Goal: Task Accomplishment & Management: Complete application form

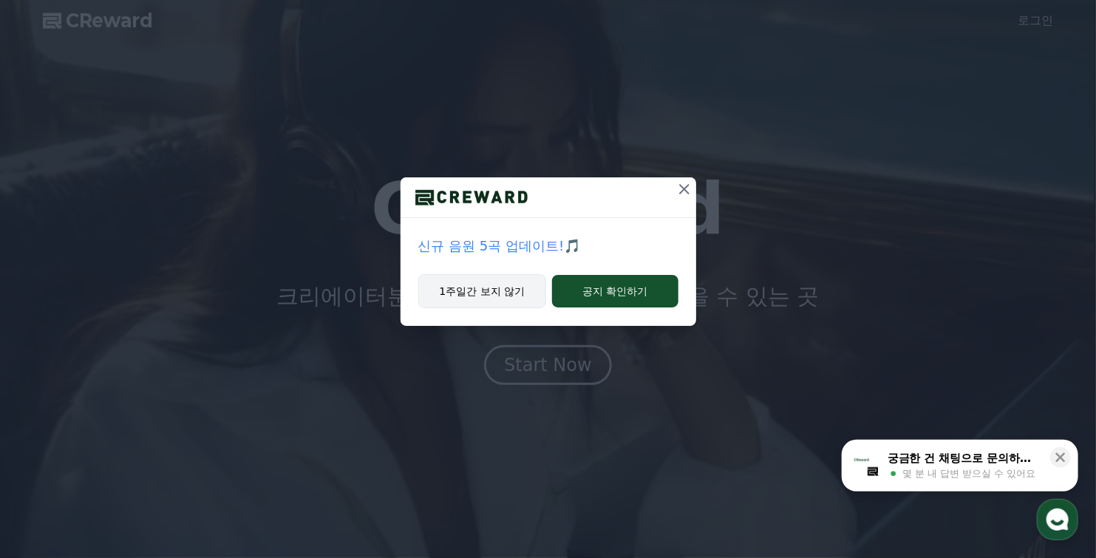
click at [474, 295] on button "1주일간 보지 않기" at bounding box center [482, 291] width 129 height 34
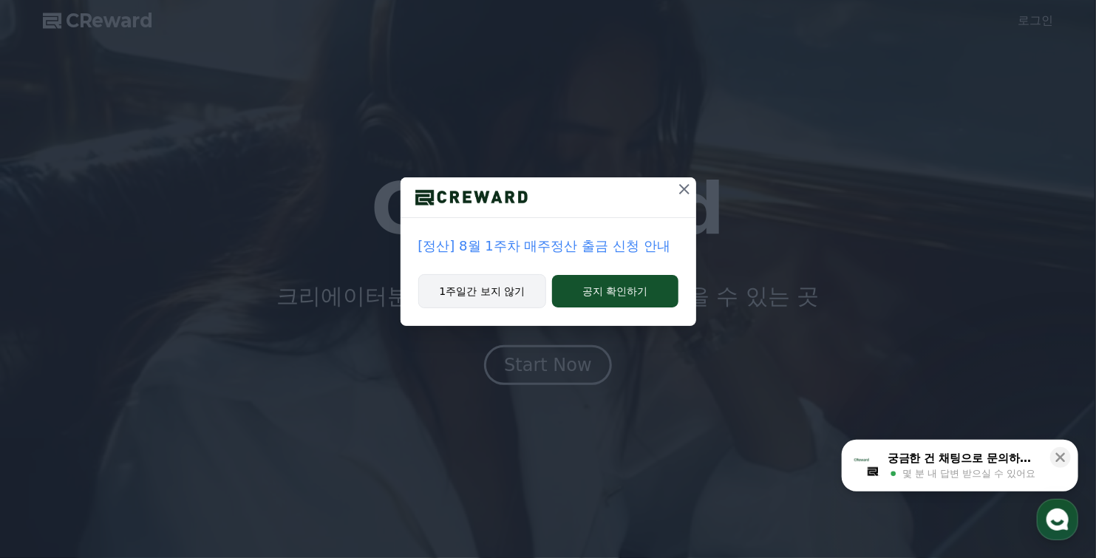
click at [481, 287] on button "1주일간 보지 않기" at bounding box center [482, 291] width 129 height 34
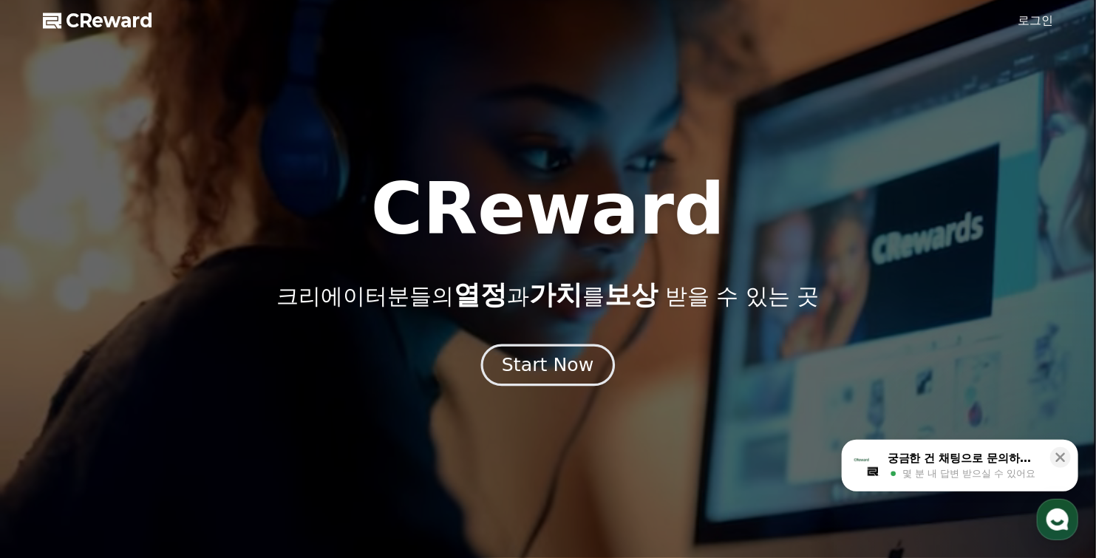
click at [547, 366] on div "Start Now" at bounding box center [548, 364] width 92 height 25
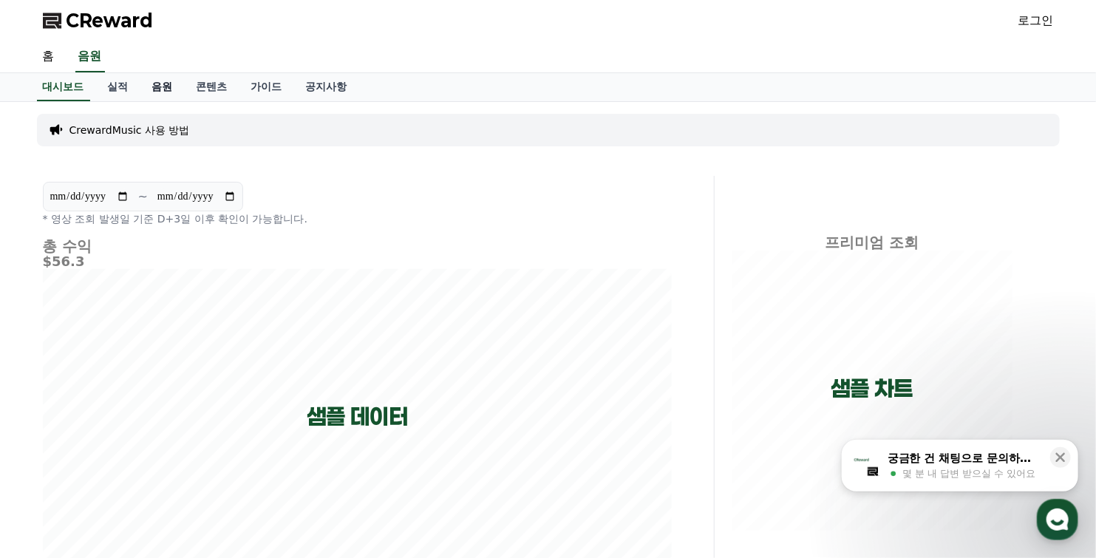
click at [167, 89] on link "음원" at bounding box center [162, 87] width 44 height 28
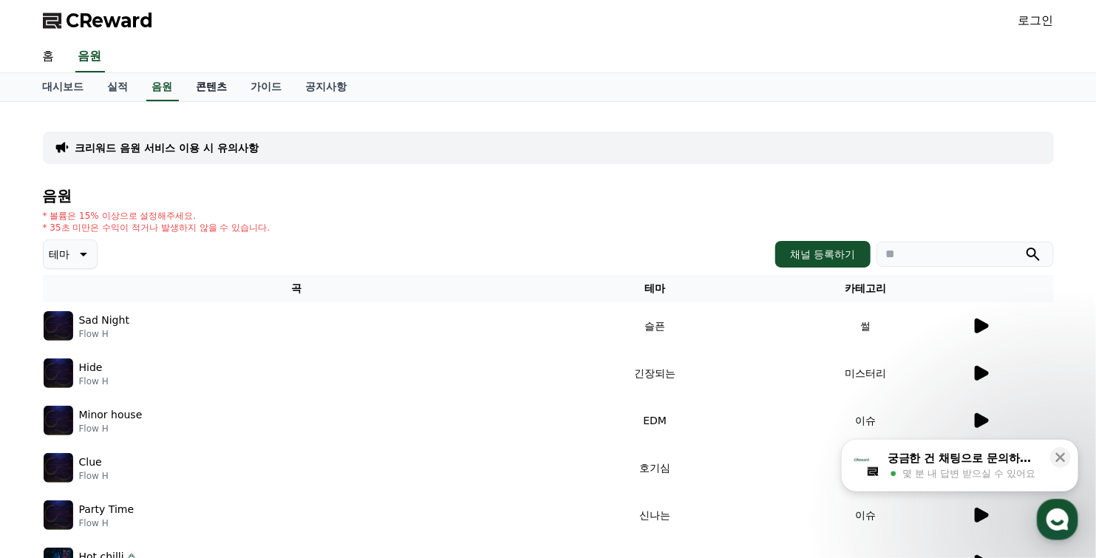
click at [211, 87] on link "콘텐츠" at bounding box center [212, 87] width 55 height 28
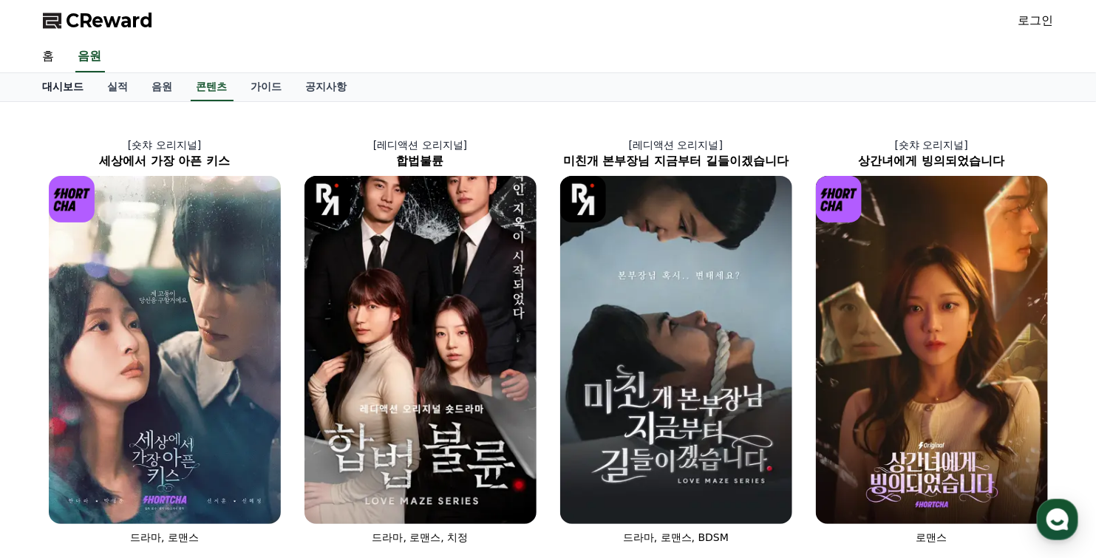
click at [70, 88] on link "대시보드" at bounding box center [63, 87] width 65 height 28
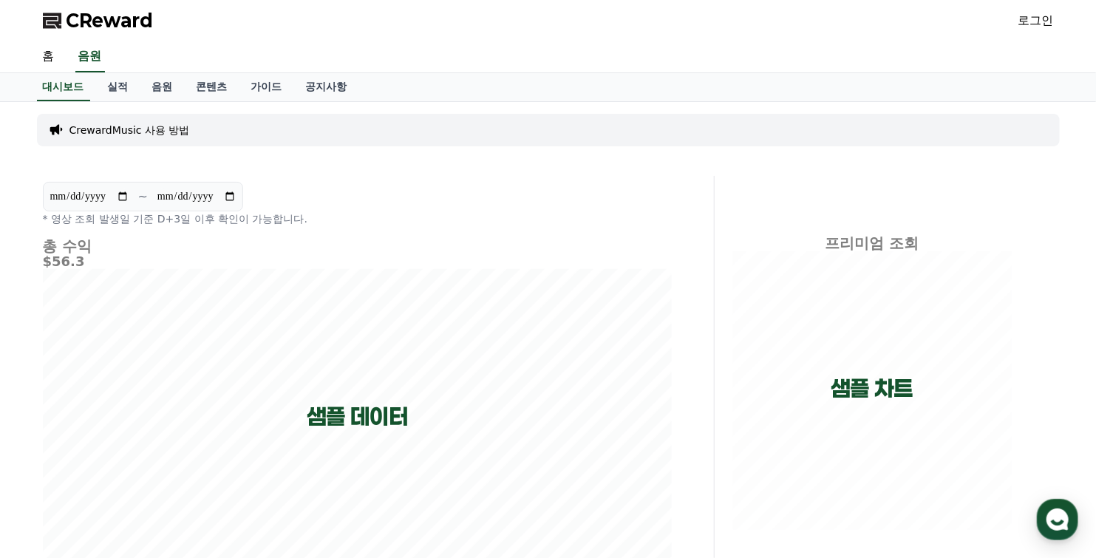
click at [1032, 21] on link "로그인" at bounding box center [1035, 21] width 35 height 18
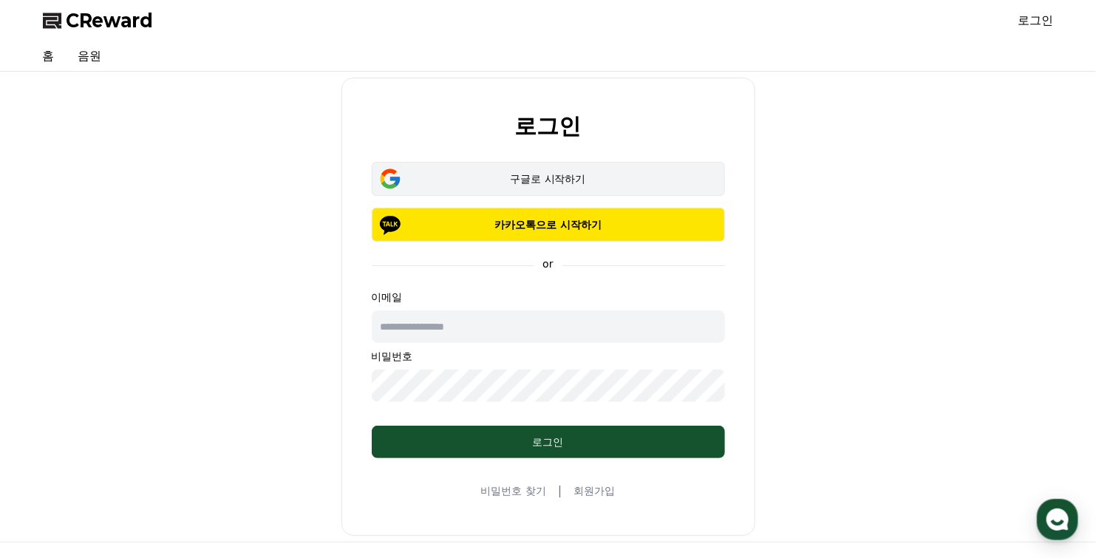
click at [524, 180] on div "구글로 시작하기" at bounding box center [548, 178] width 310 height 15
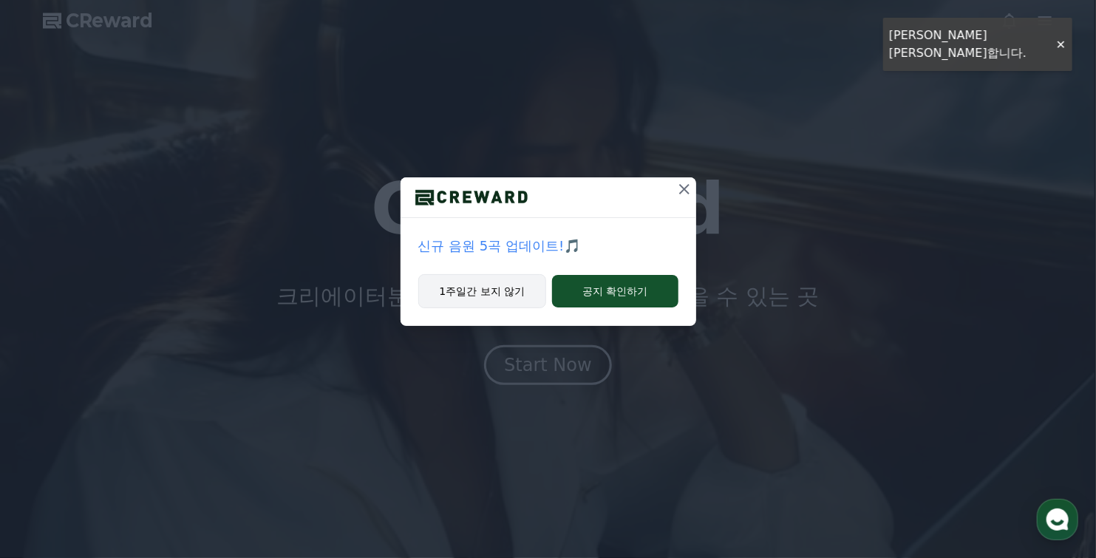
click at [477, 295] on button "1주일간 보지 않기" at bounding box center [482, 291] width 129 height 34
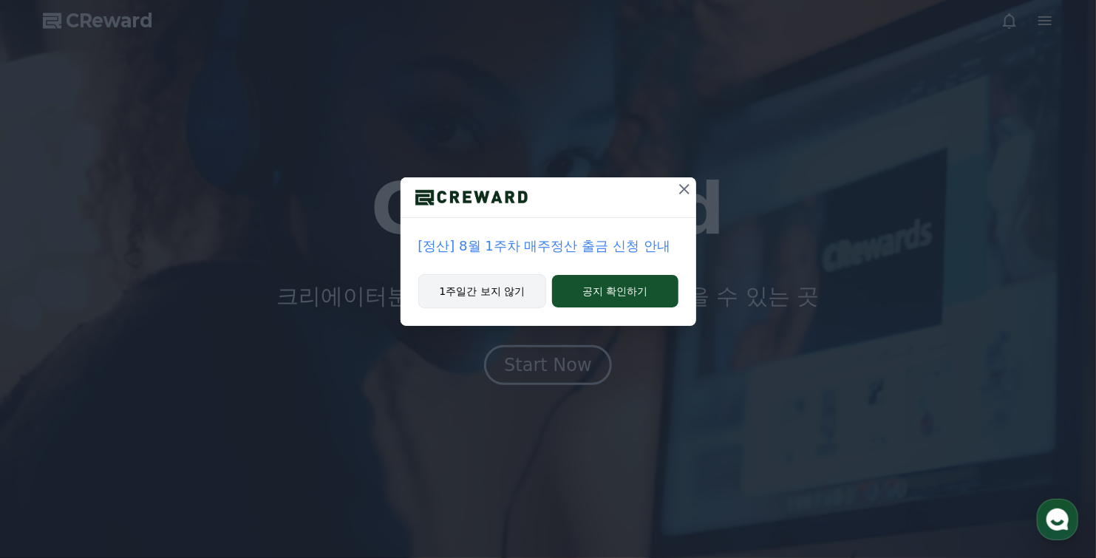
click at [450, 291] on button "1주일간 보지 않기" at bounding box center [482, 291] width 129 height 34
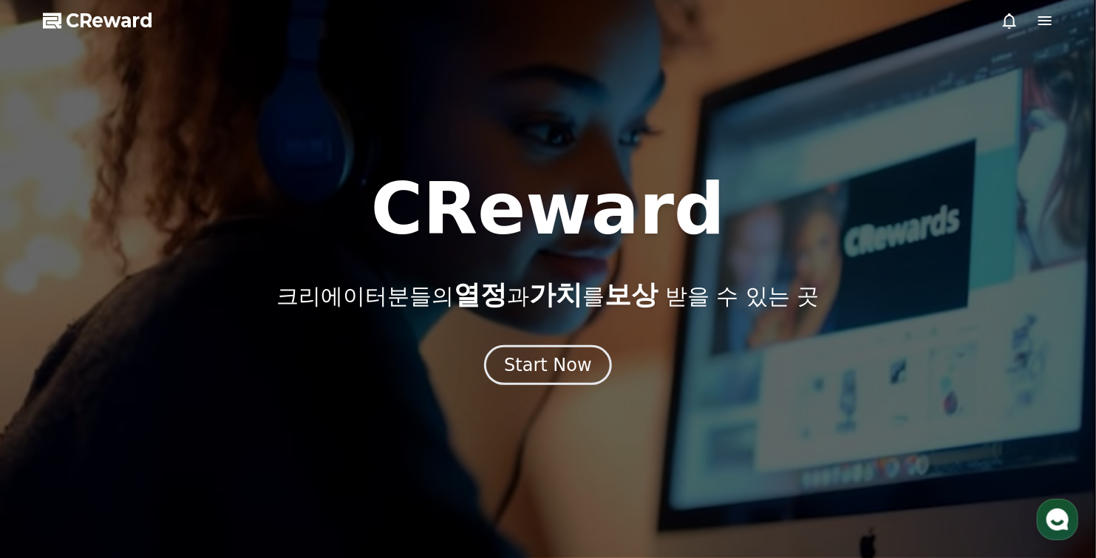
click at [454, 290] on span "열정" at bounding box center [480, 294] width 53 height 30
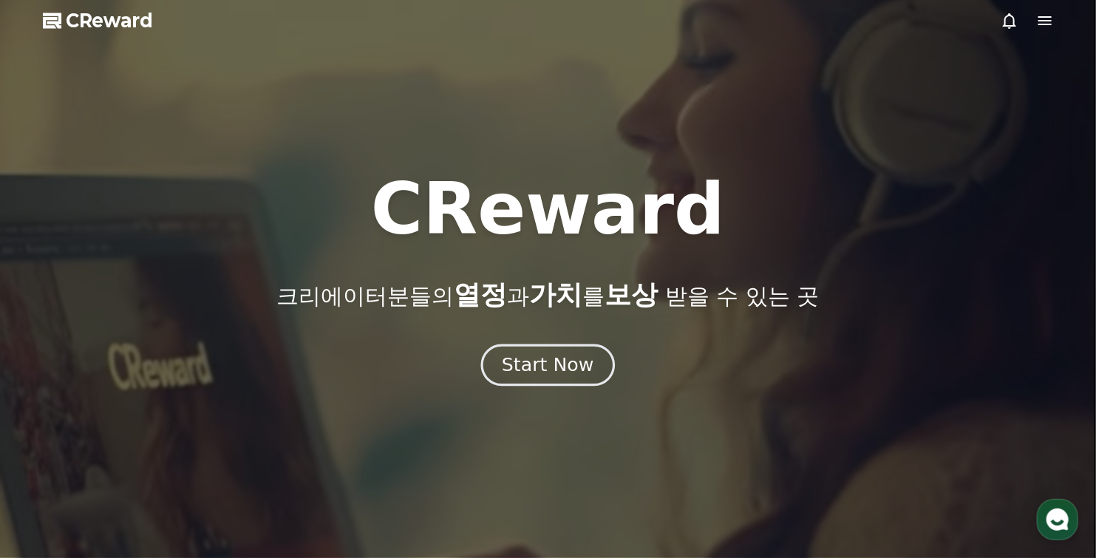
click at [539, 374] on div "Start Now" at bounding box center [548, 364] width 92 height 25
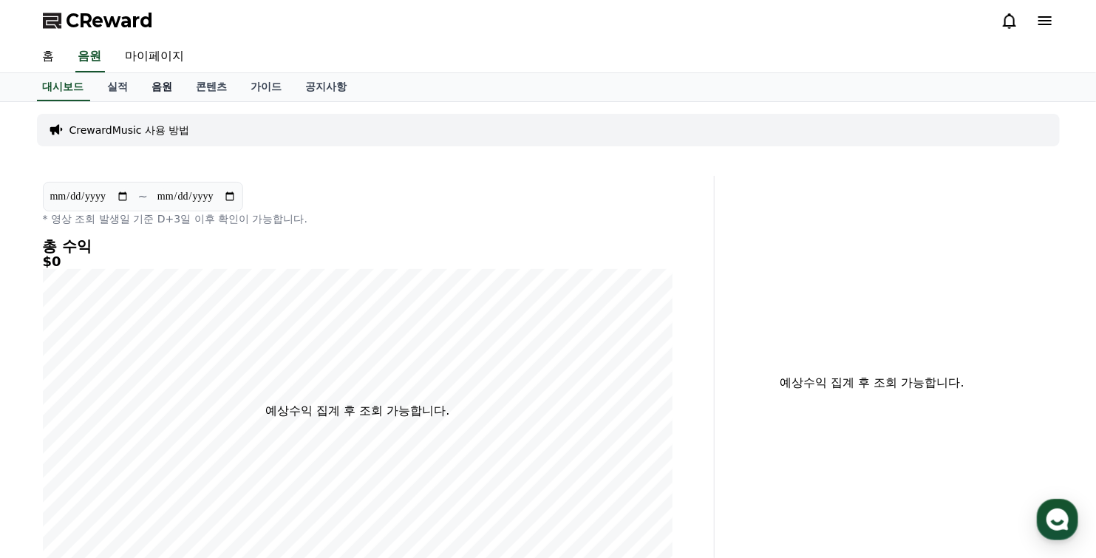
click at [163, 89] on link "음원" at bounding box center [162, 87] width 44 height 28
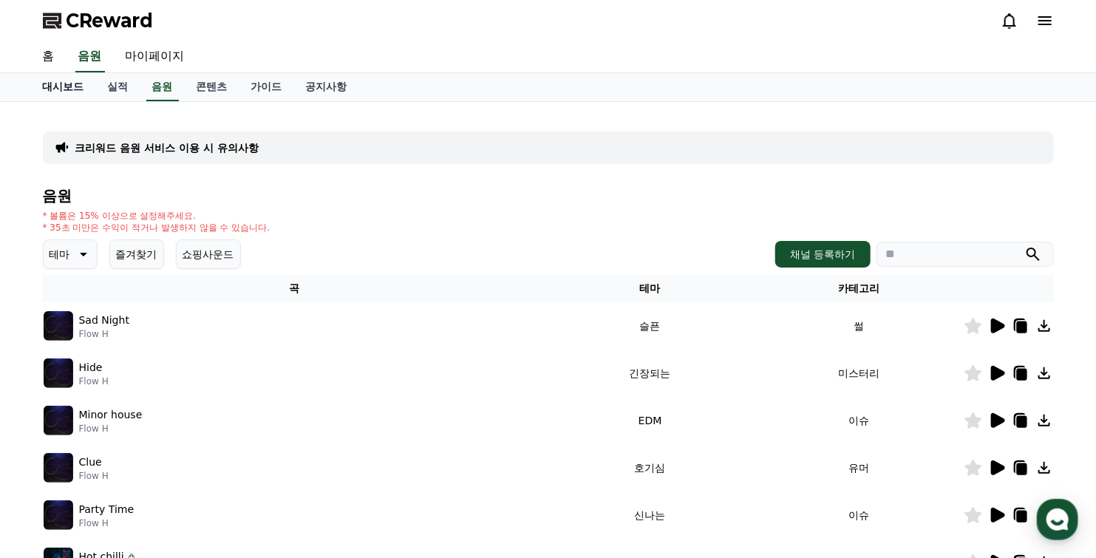
click at [45, 58] on link "홈" at bounding box center [48, 56] width 35 height 31
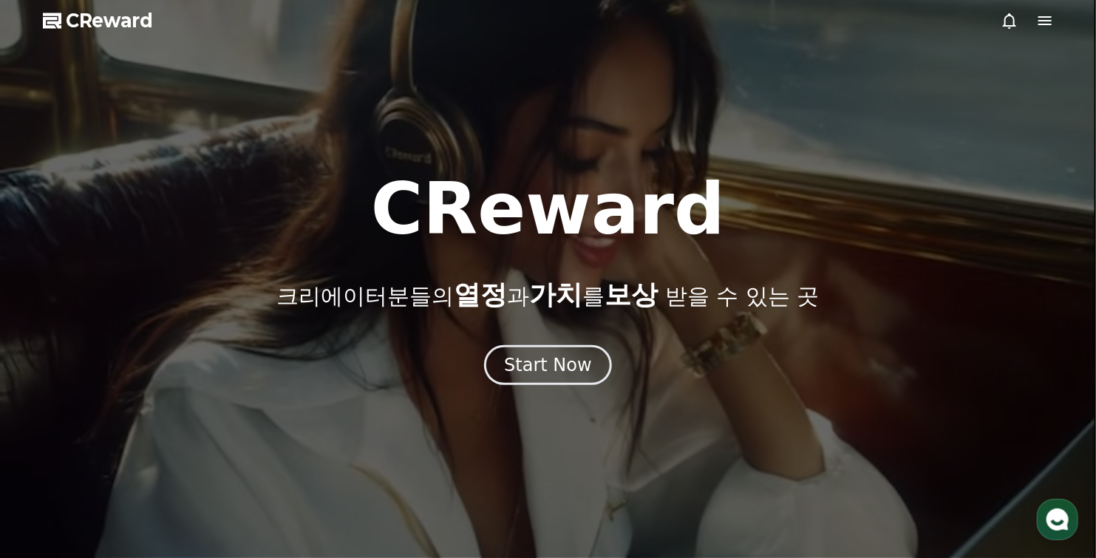
click at [1047, 23] on icon at bounding box center [1045, 21] width 18 height 18
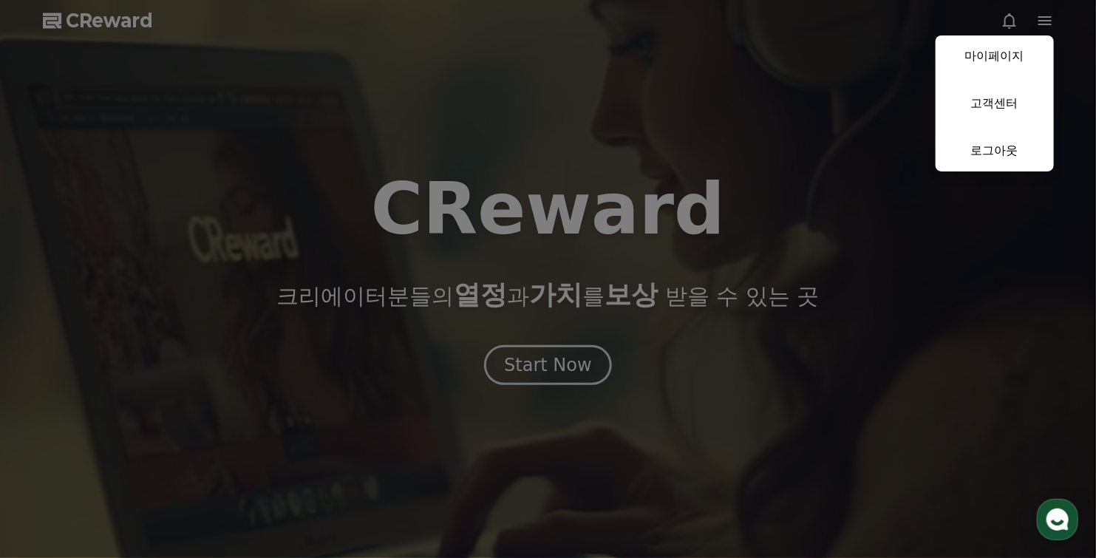
click at [543, 360] on button "close" at bounding box center [548, 279] width 1096 height 558
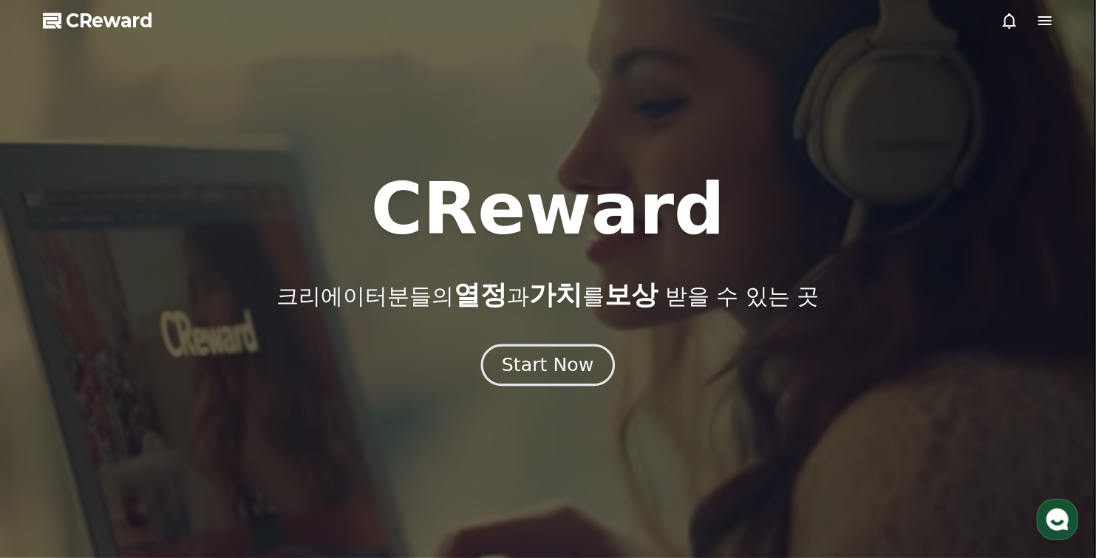
click at [546, 366] on div "Start Now" at bounding box center [548, 364] width 92 height 25
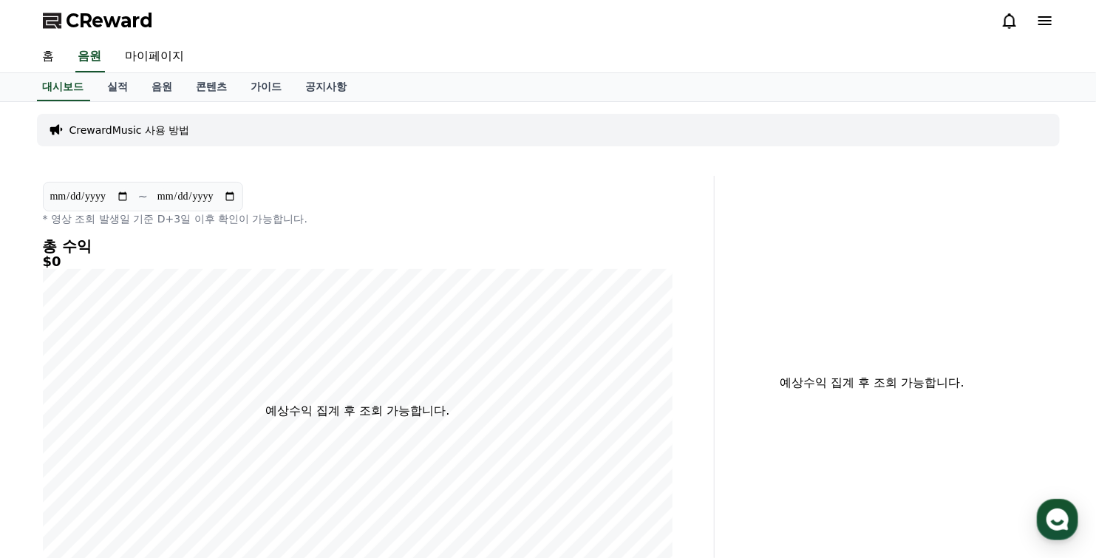
click at [213, 131] on div "CrewardMusic 사용 방법" at bounding box center [548, 130] width 1022 height 33
click at [205, 89] on link "콘텐츠" at bounding box center [212, 87] width 55 height 28
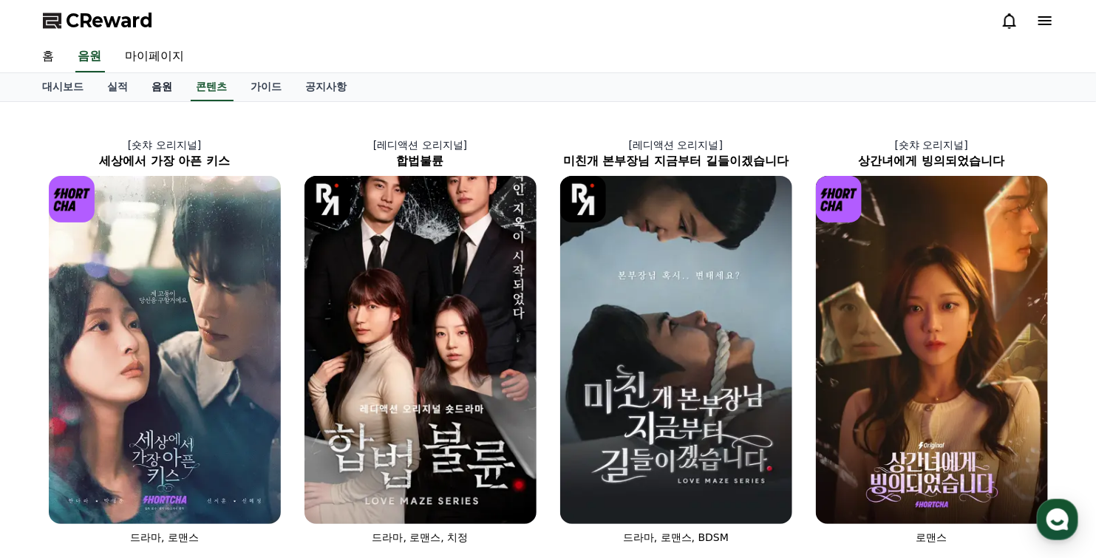
click at [171, 81] on link "음원" at bounding box center [162, 87] width 44 height 28
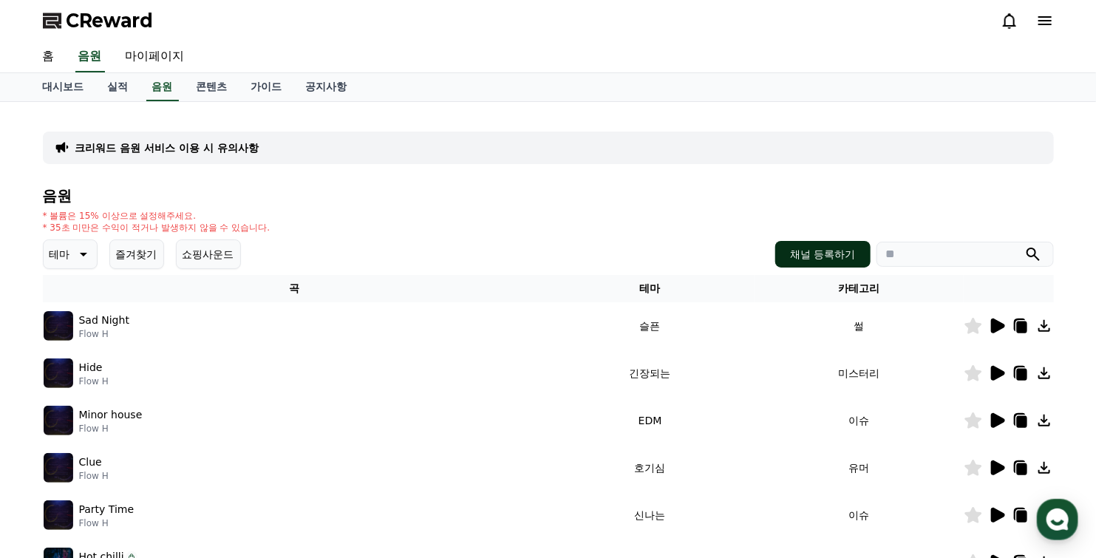
click at [810, 260] on button "채널 등록하기" at bounding box center [822, 254] width 95 height 27
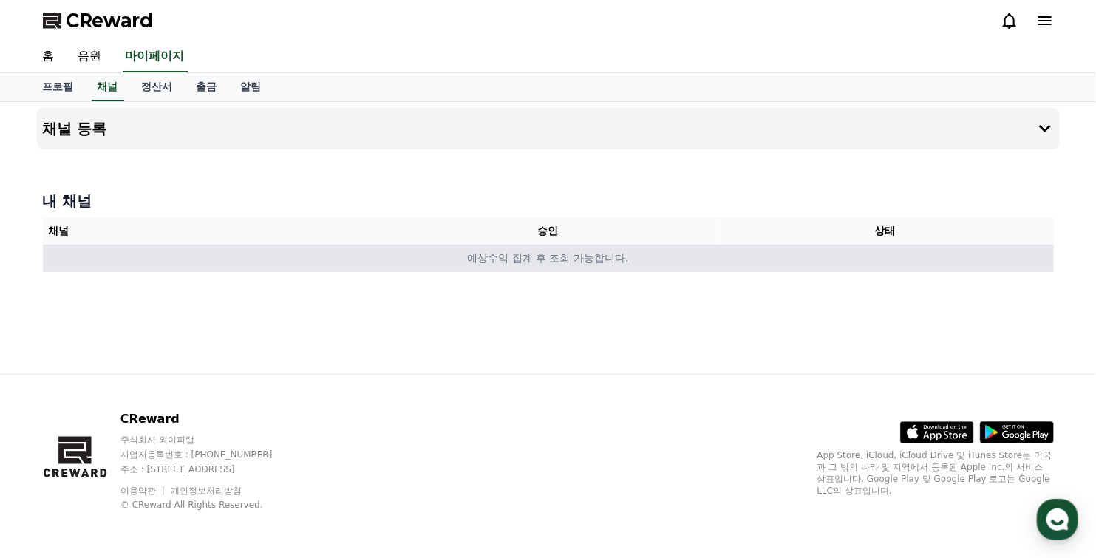
click at [600, 262] on td "예상수익 집계 후 조회 가능합니다." at bounding box center [548, 258] width 1011 height 27
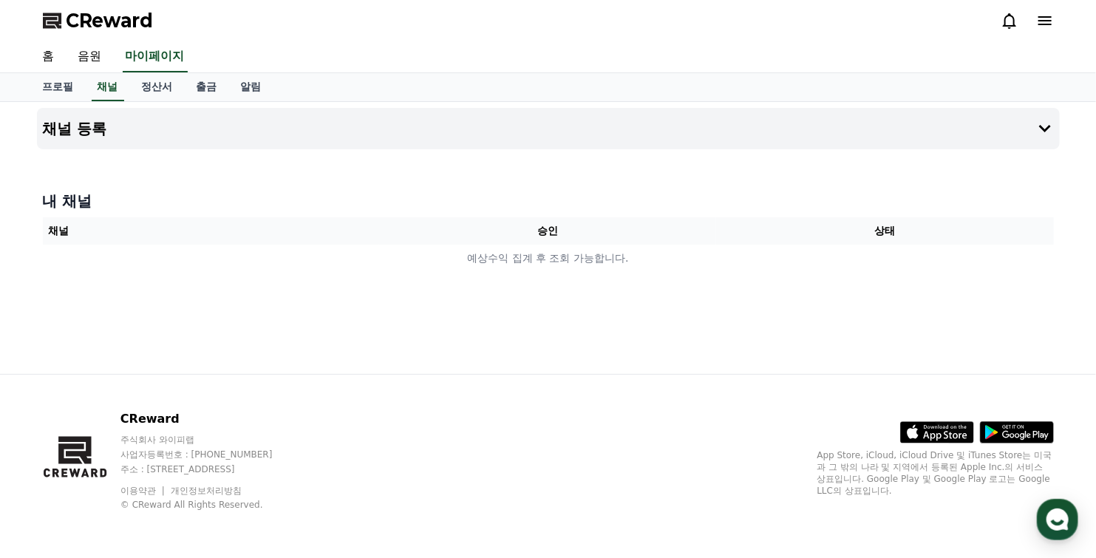
click at [844, 235] on th "상태" at bounding box center [884, 230] width 337 height 27
click at [165, 135] on button "채널 등록" at bounding box center [548, 128] width 1022 height 41
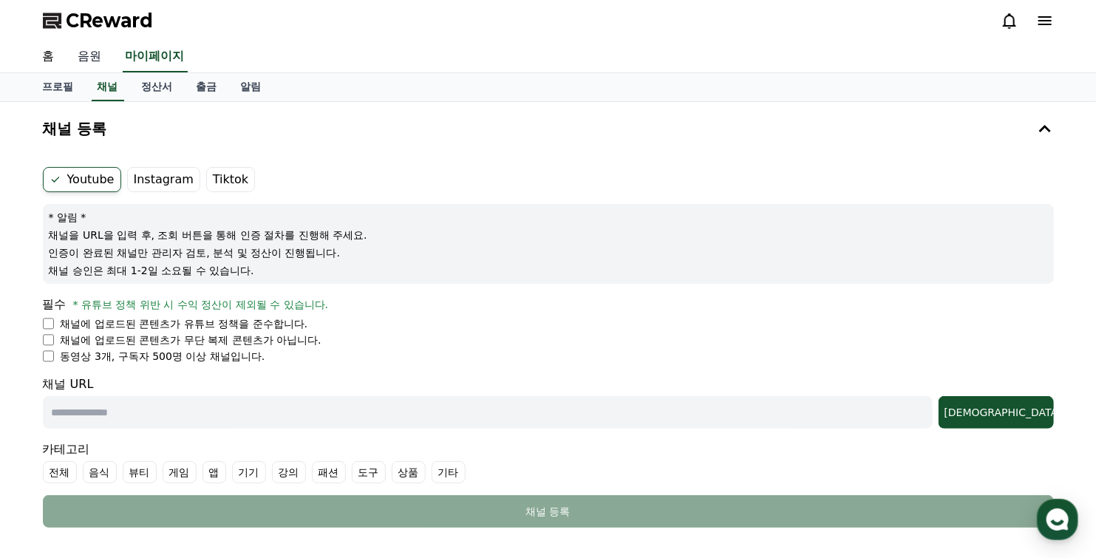
click at [97, 58] on link "음원" at bounding box center [89, 56] width 47 height 31
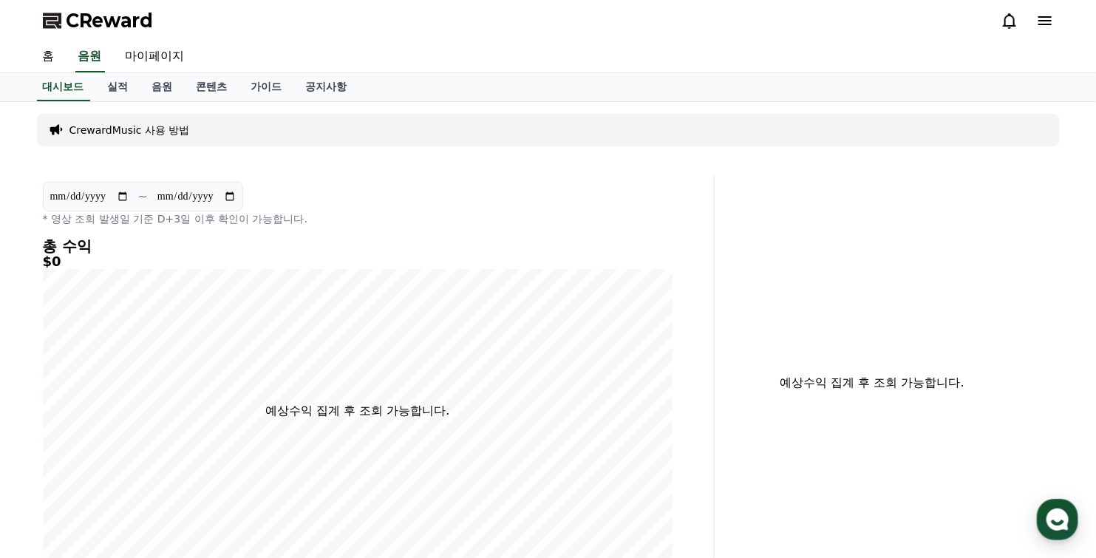
click at [137, 22] on span "CReward" at bounding box center [109, 21] width 87 height 24
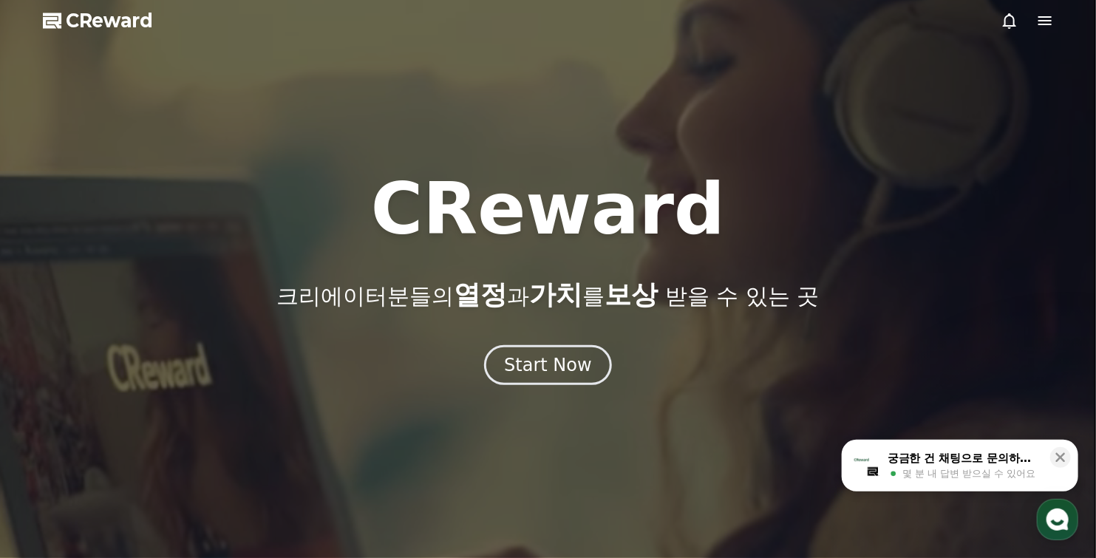
click at [549, 376] on div "Start Now" at bounding box center [548, 365] width 88 height 24
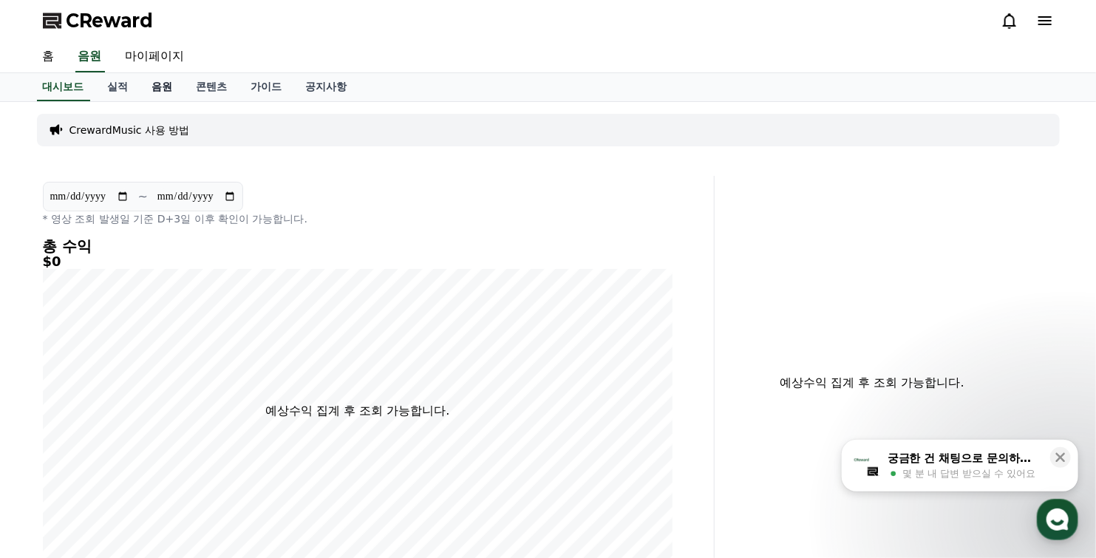
click at [160, 88] on link "음원" at bounding box center [162, 87] width 44 height 28
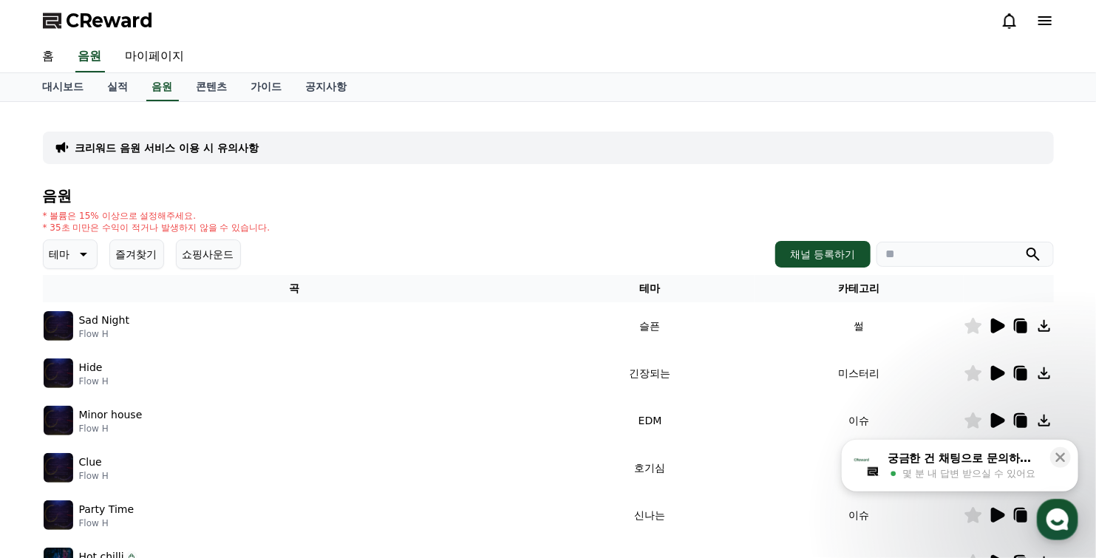
click at [995, 326] on icon at bounding box center [998, 325] width 14 height 15
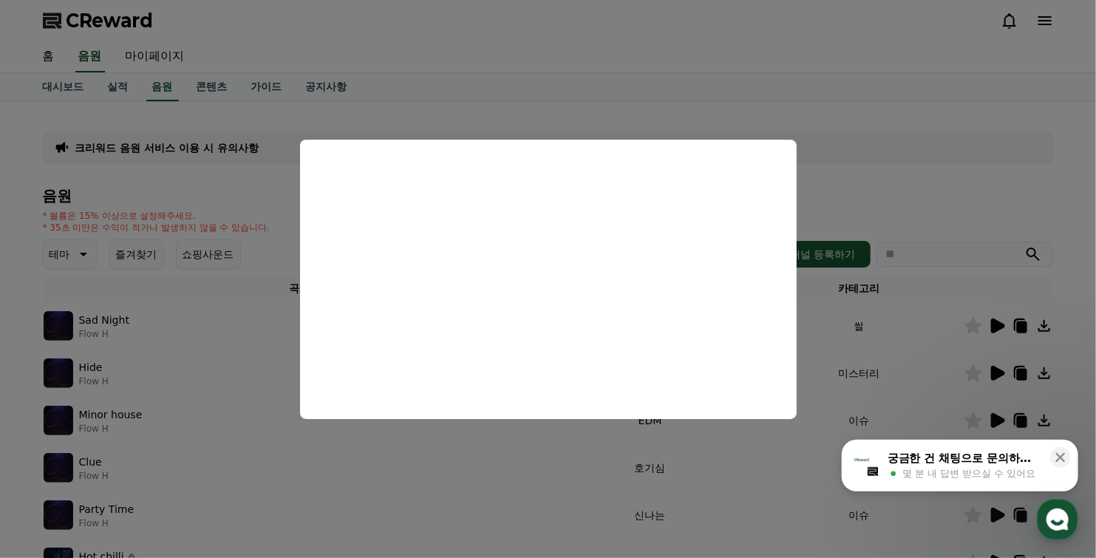
click at [414, 50] on button "close modal" at bounding box center [548, 279] width 1096 height 558
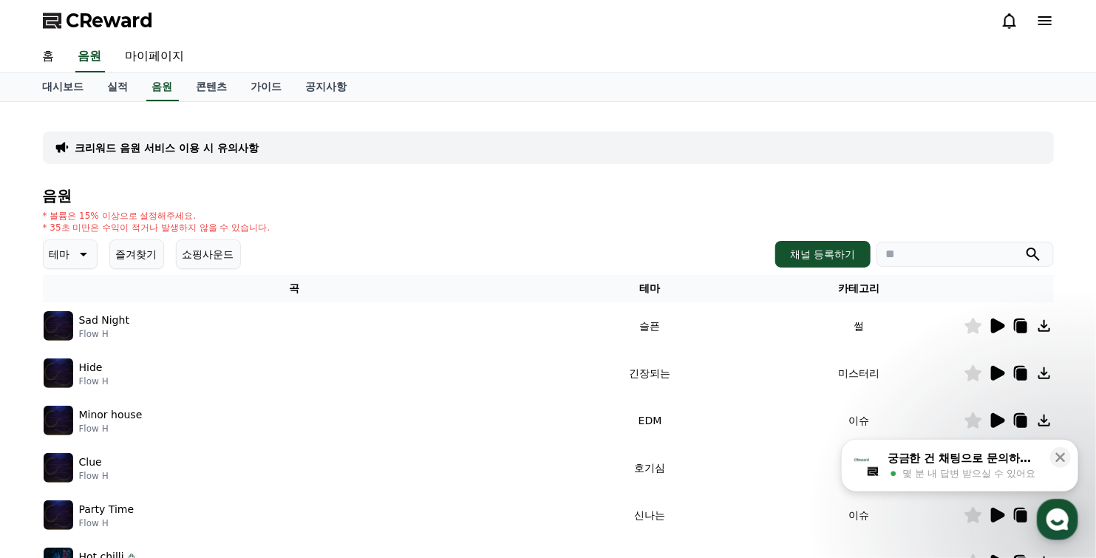
click at [993, 370] on icon at bounding box center [998, 373] width 14 height 15
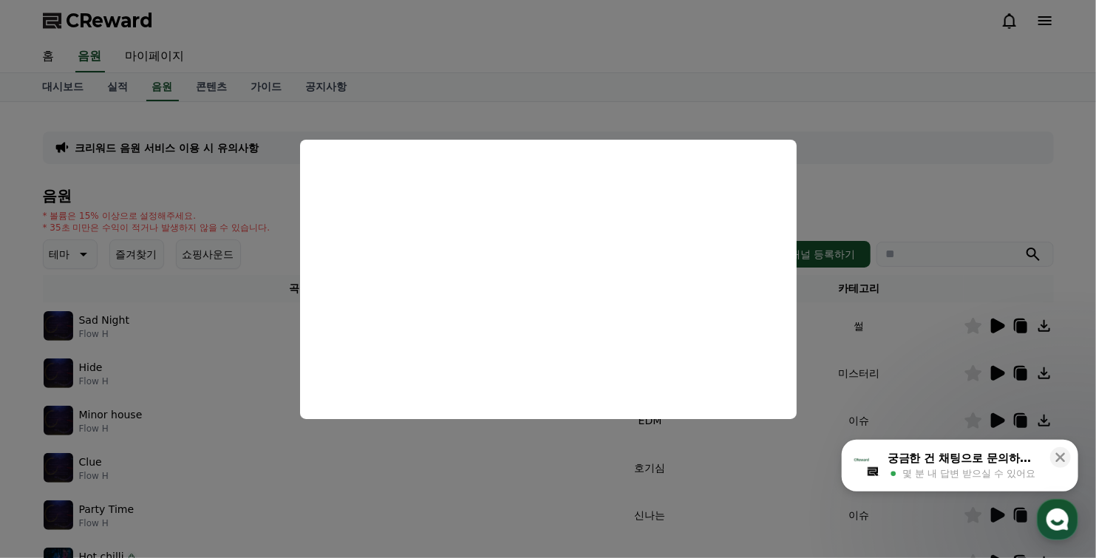
click at [921, 361] on button "close modal" at bounding box center [548, 279] width 1096 height 558
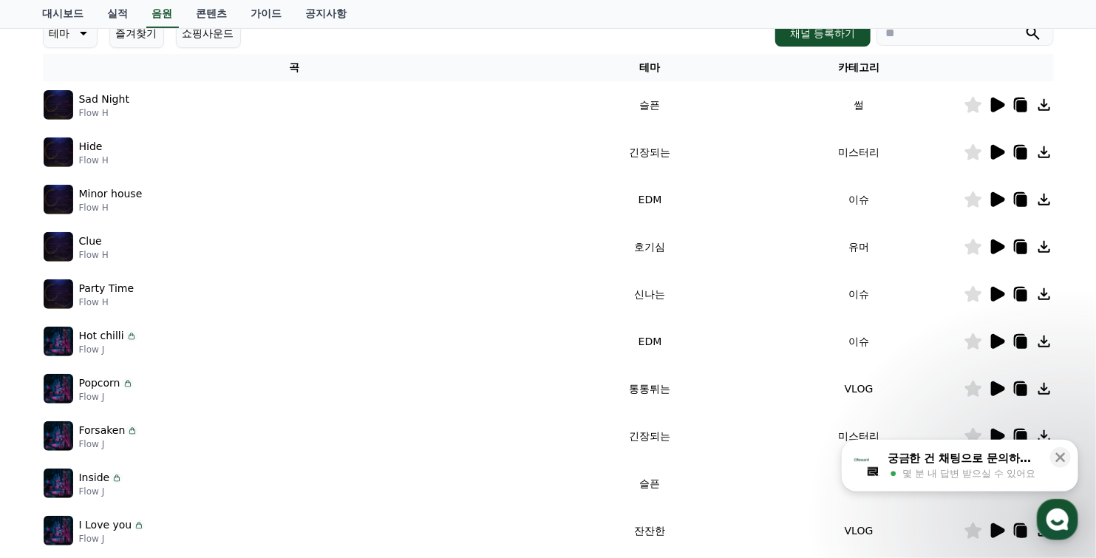
scroll to position [222, 0]
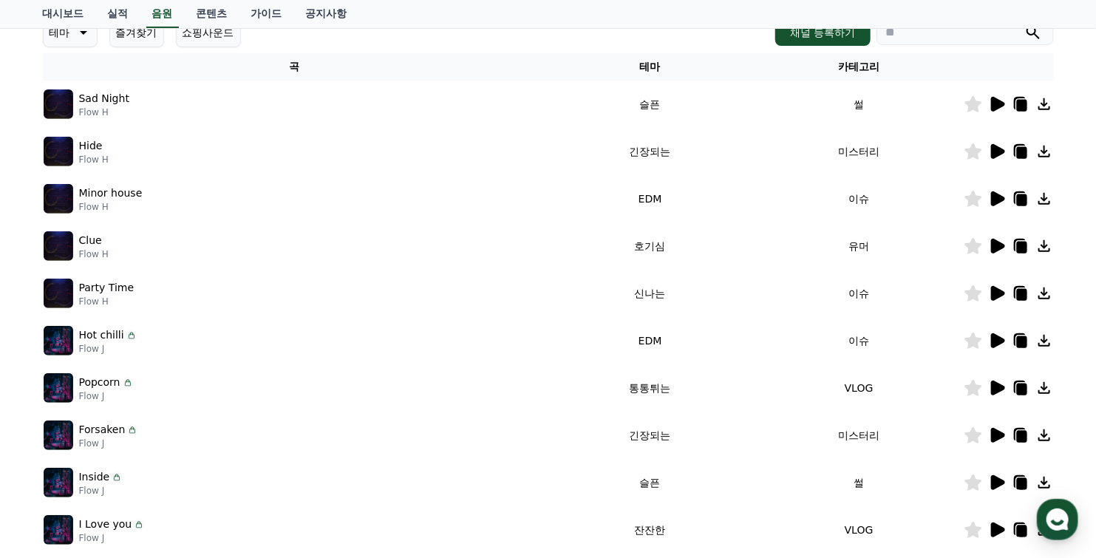
click at [994, 391] on icon at bounding box center [998, 387] width 14 height 15
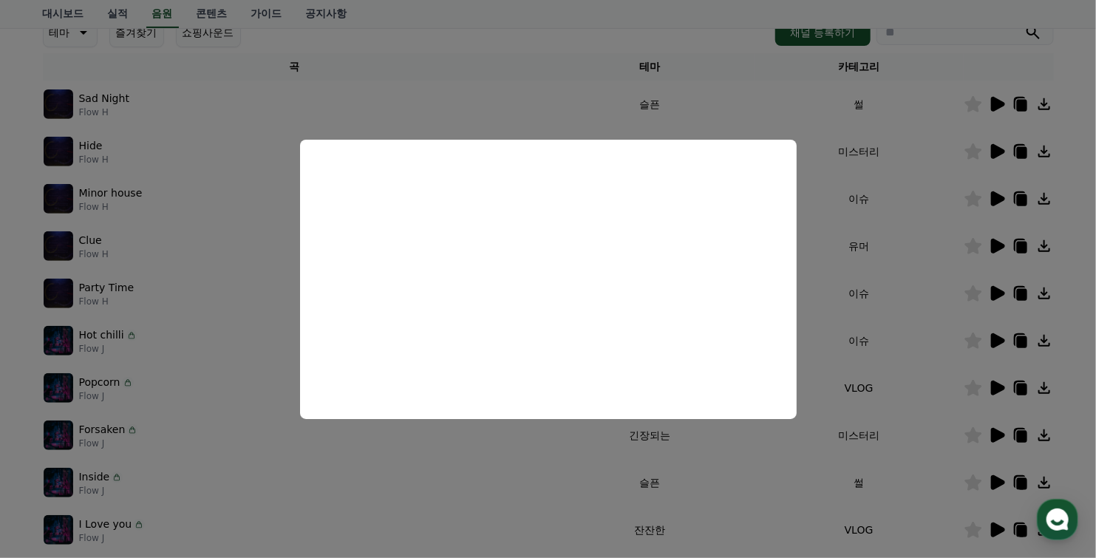
click at [937, 344] on button "close modal" at bounding box center [548, 279] width 1096 height 558
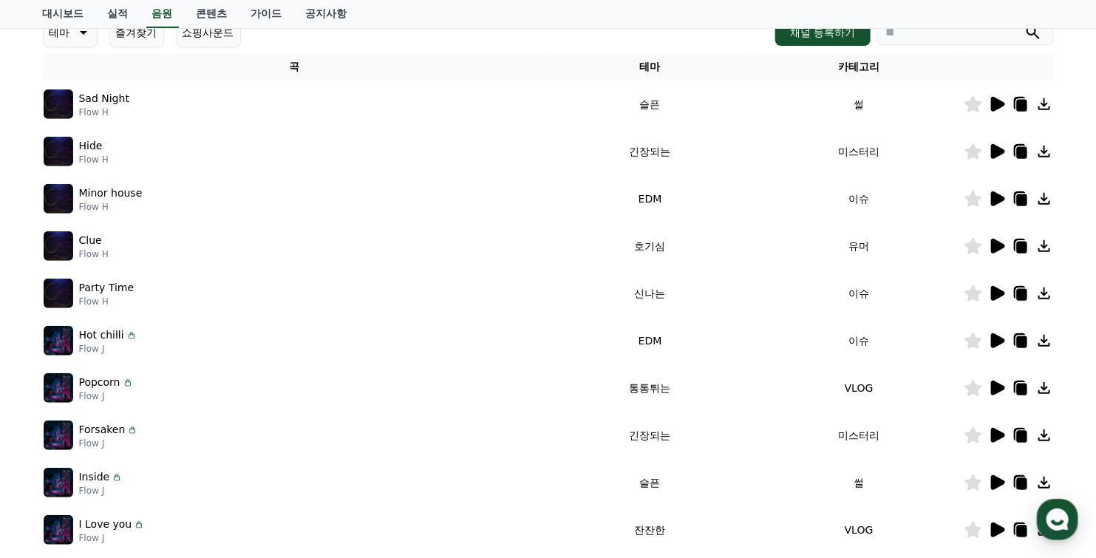
click at [1042, 387] on icon at bounding box center [1044, 388] width 12 height 12
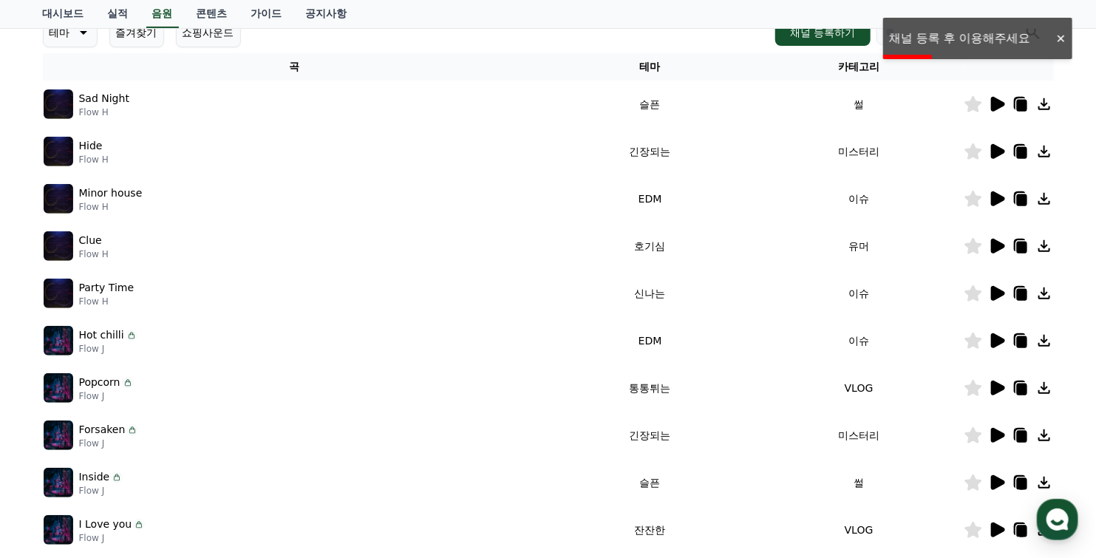
scroll to position [0, 0]
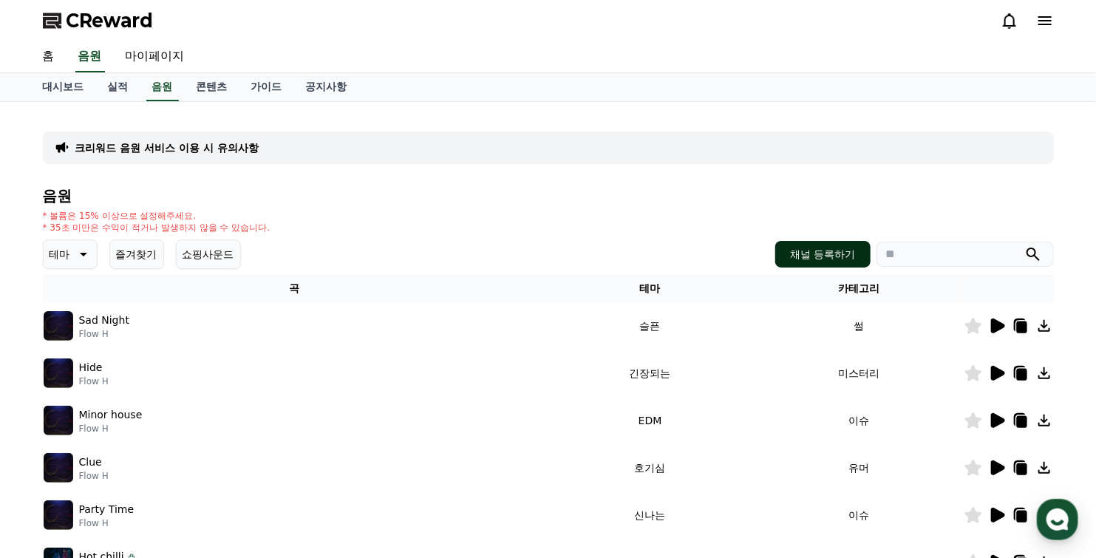
click at [802, 250] on button "채널 등록하기" at bounding box center [822, 254] width 95 height 27
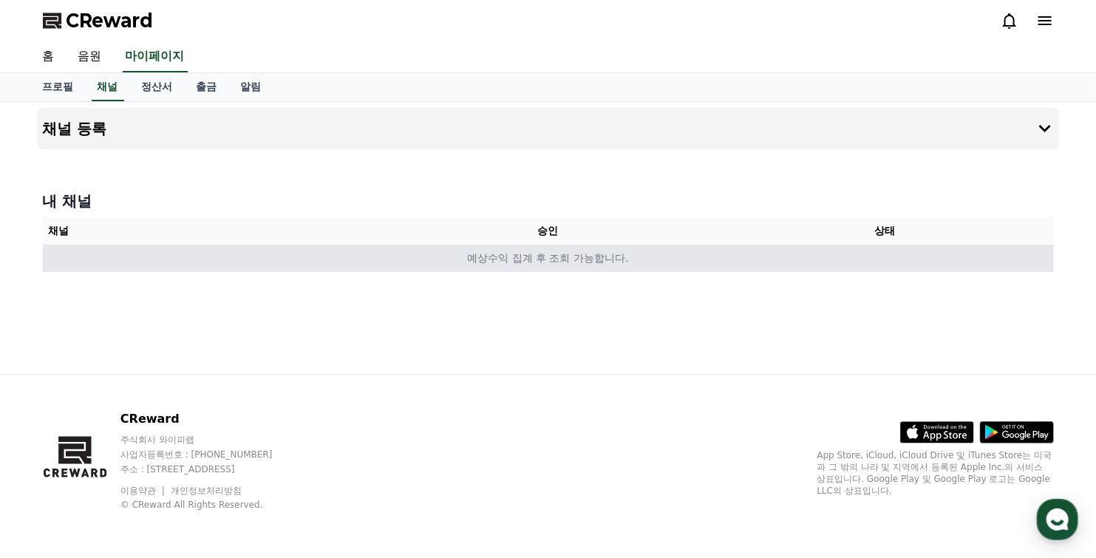
click at [126, 259] on td "예상수익 집계 후 조회 가능합니다." at bounding box center [548, 258] width 1011 height 27
click at [389, 252] on td "예상수익 집계 후 조회 가능합니다." at bounding box center [548, 258] width 1011 height 27
click at [421, 264] on td "예상수익 집계 후 조회 가능합니다." at bounding box center [548, 258] width 1011 height 27
drag, startPoint x: 418, startPoint y: 263, endPoint x: 315, endPoint y: 252, distance: 104.0
click at [315, 252] on td "예상수익 집계 후 조회 가능합니다." at bounding box center [548, 258] width 1011 height 27
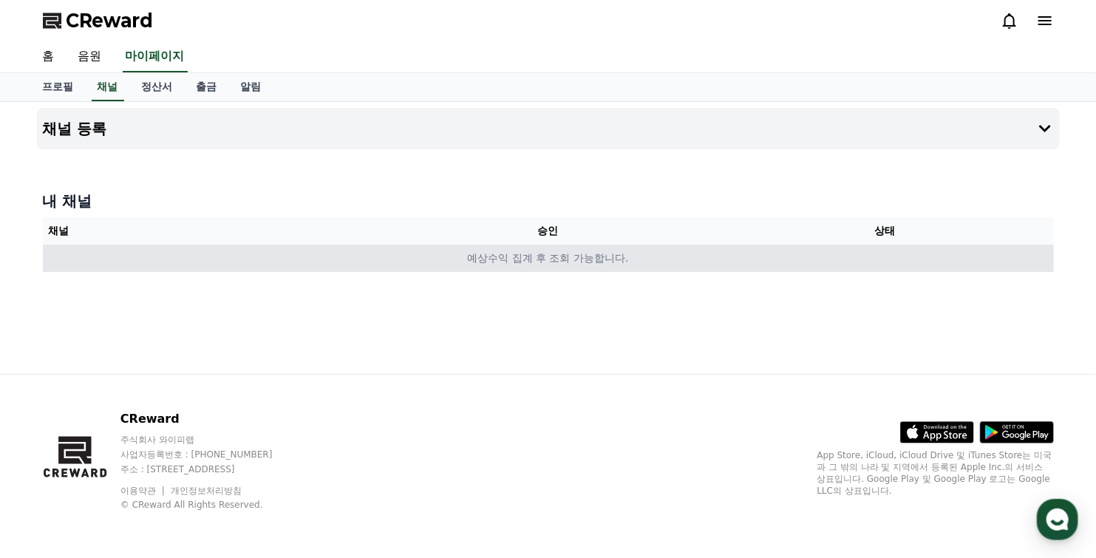
click at [256, 259] on td "예상수익 집계 후 조회 가능합니다." at bounding box center [548, 258] width 1011 height 27
click at [258, 259] on td "예상수익 집계 후 조회 가능합니다." at bounding box center [548, 258] width 1011 height 27
drag, startPoint x: 258, startPoint y: 259, endPoint x: 196, endPoint y: 257, distance: 61.3
click at [196, 257] on td "예상수익 집계 후 조회 가능합니다." at bounding box center [548, 258] width 1011 height 27
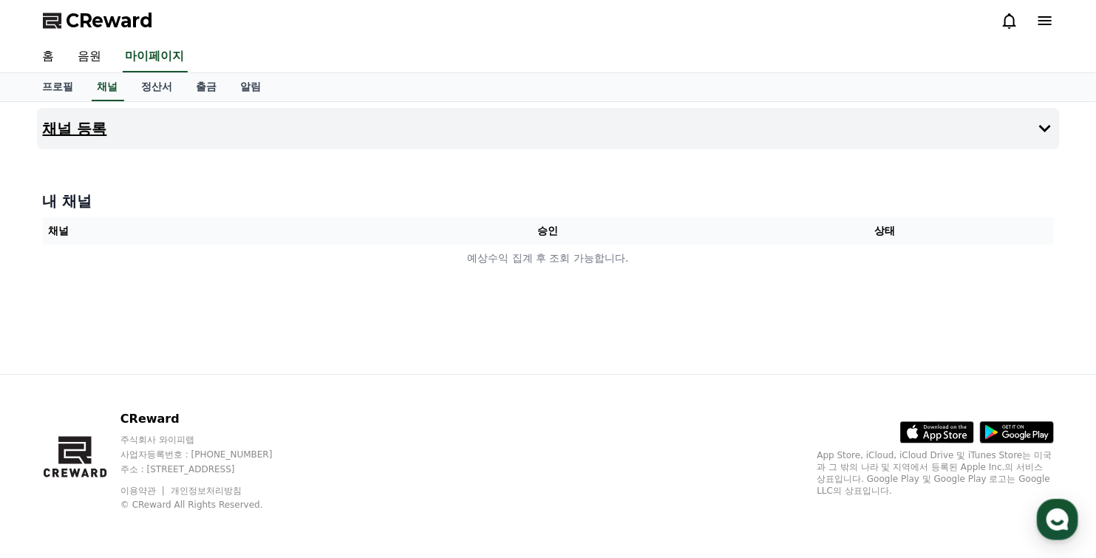
click at [183, 126] on button "채널 등록" at bounding box center [548, 128] width 1022 height 41
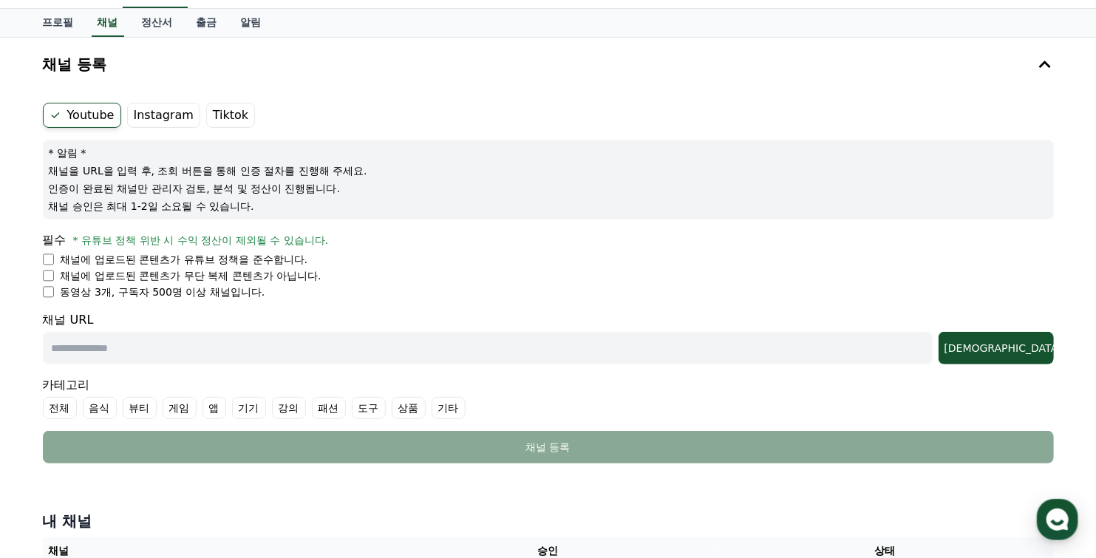
scroll to position [74, 0]
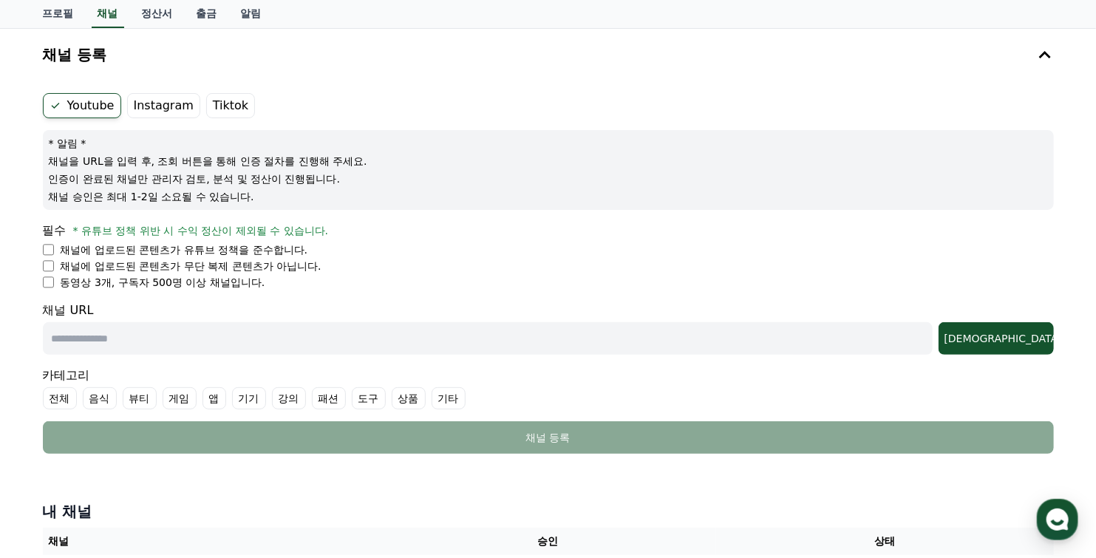
click at [109, 341] on input "text" at bounding box center [487, 338] width 889 height 33
paste input "**********"
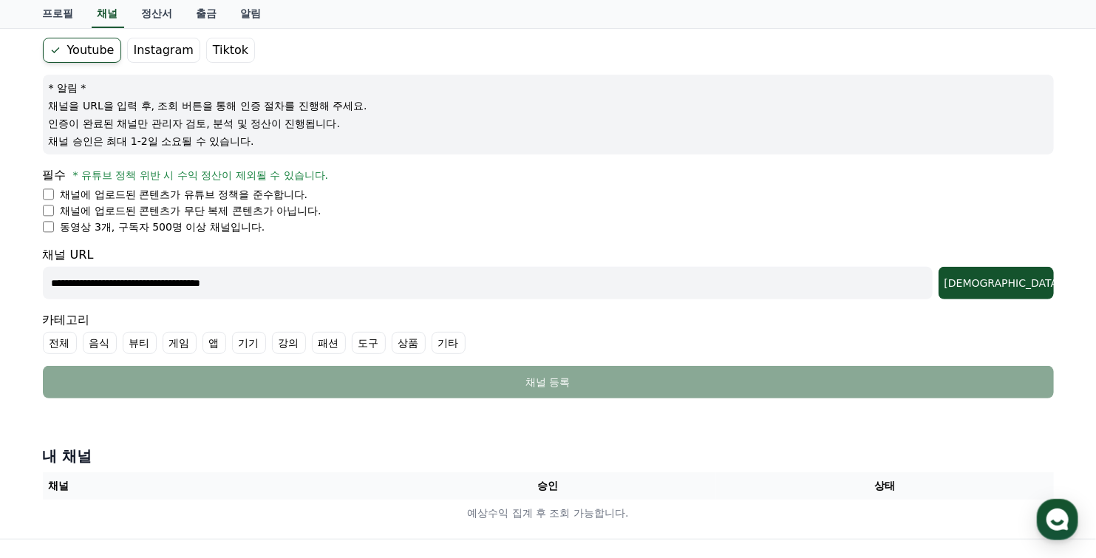
scroll to position [148, 0]
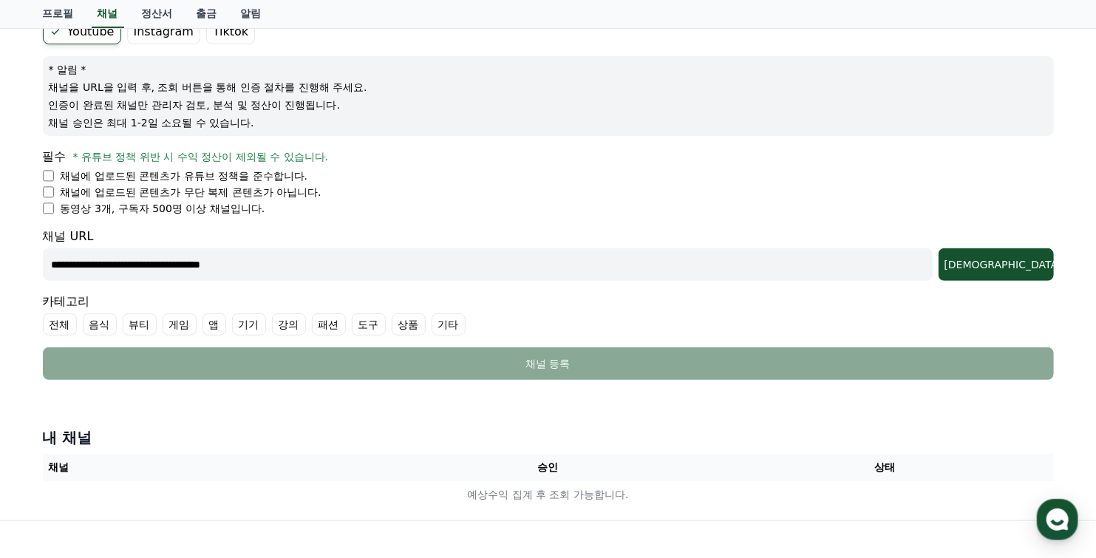
type input "**********"
click at [446, 324] on label "기타" at bounding box center [448, 324] width 34 height 22
click at [56, 325] on label "전체" at bounding box center [60, 324] width 34 height 22
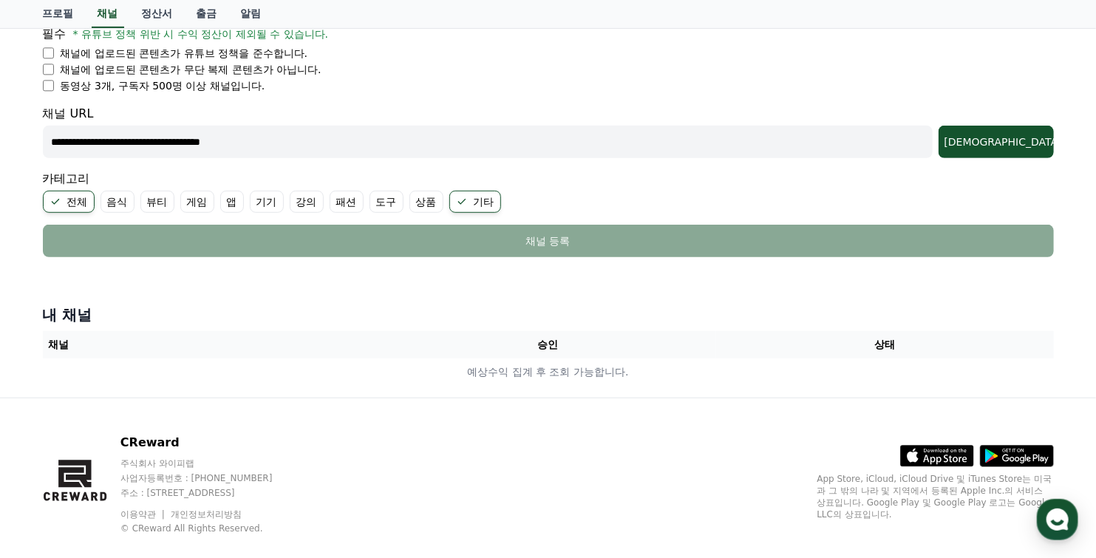
scroll to position [293, 0]
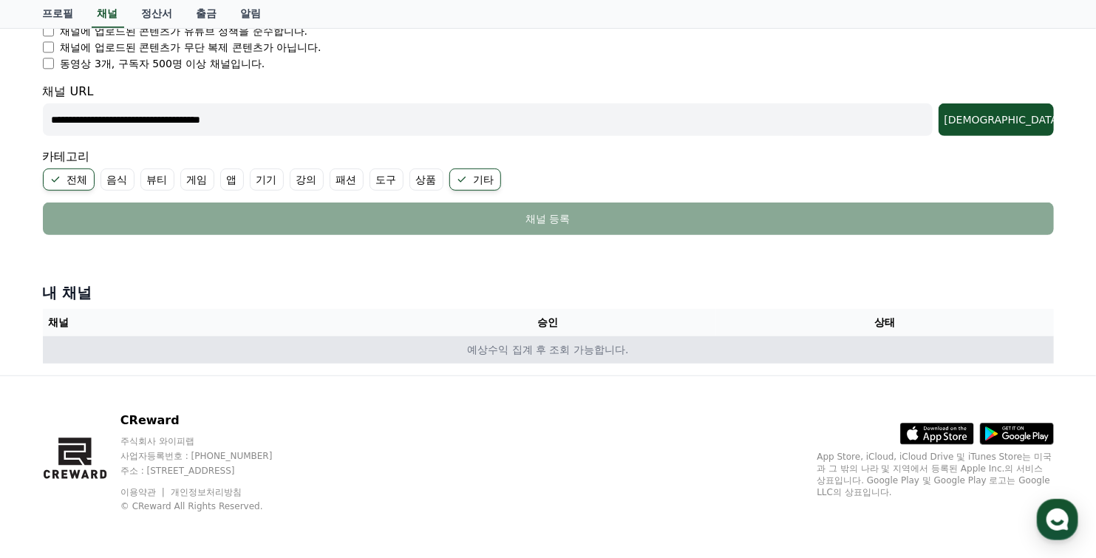
click at [113, 351] on td "예상수익 집계 후 조회 가능합니다." at bounding box center [548, 349] width 1011 height 27
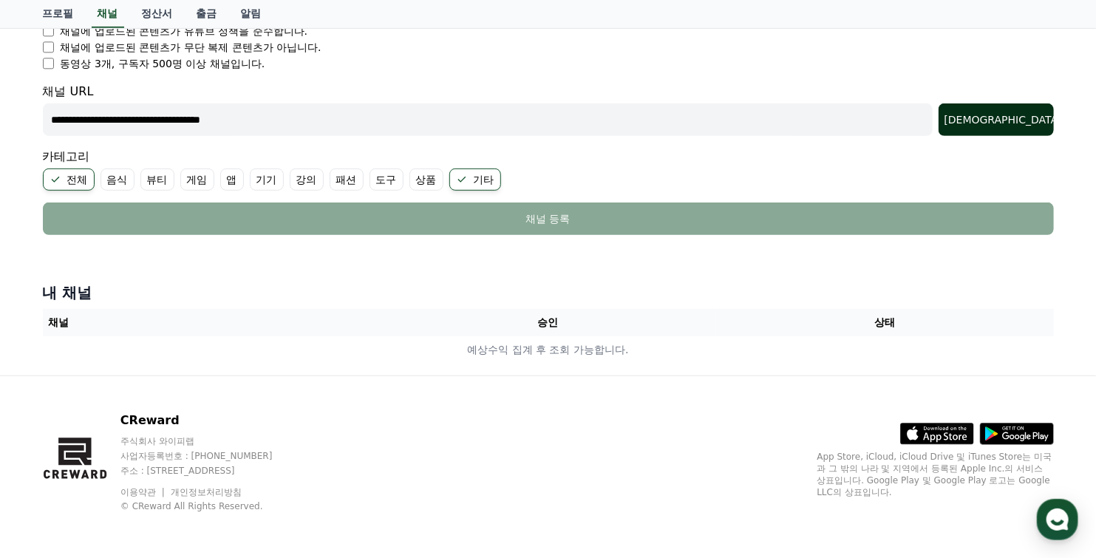
click at [1028, 122] on div "조회" at bounding box center [995, 119] width 103 height 15
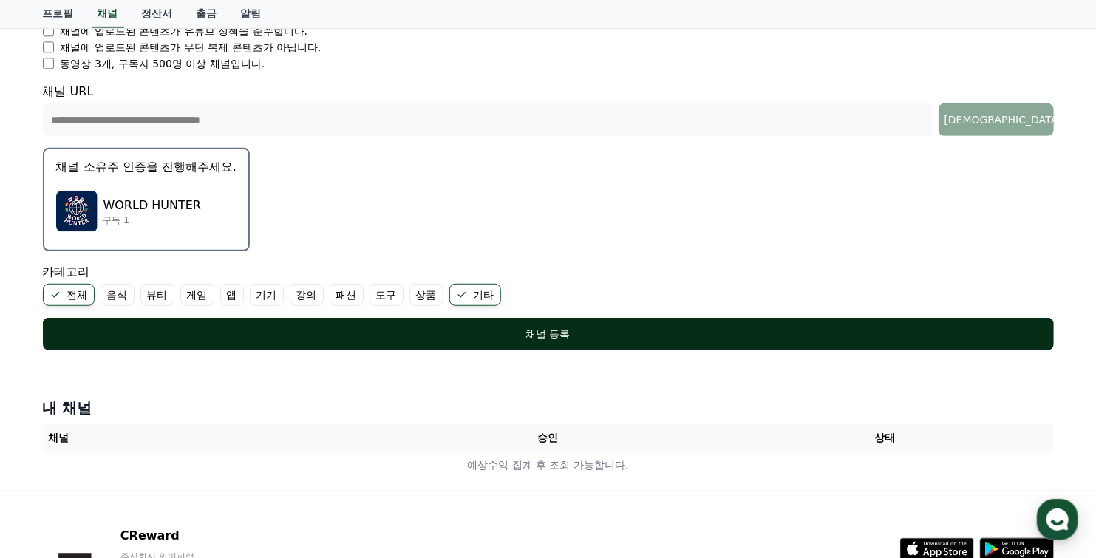
click at [551, 332] on div "채널 등록" at bounding box center [547, 334] width 951 height 15
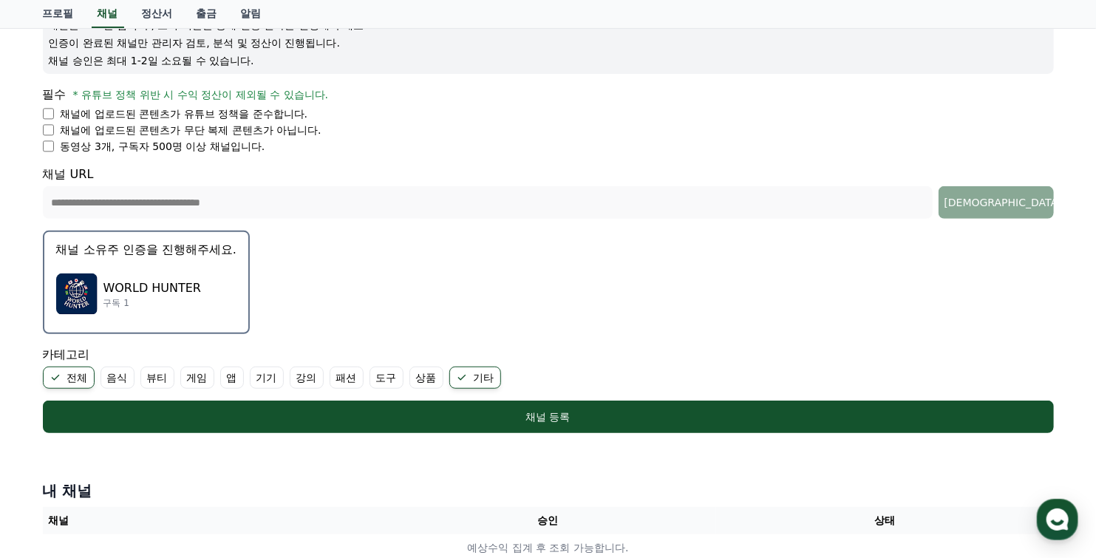
scroll to position [219, 0]
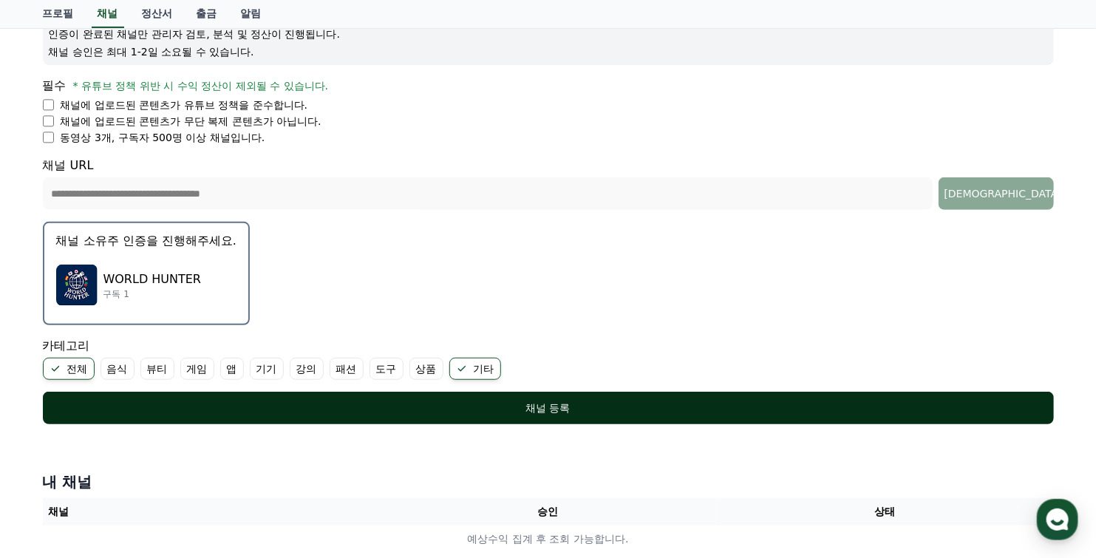
click at [414, 413] on div "채널 등록" at bounding box center [547, 407] width 951 height 15
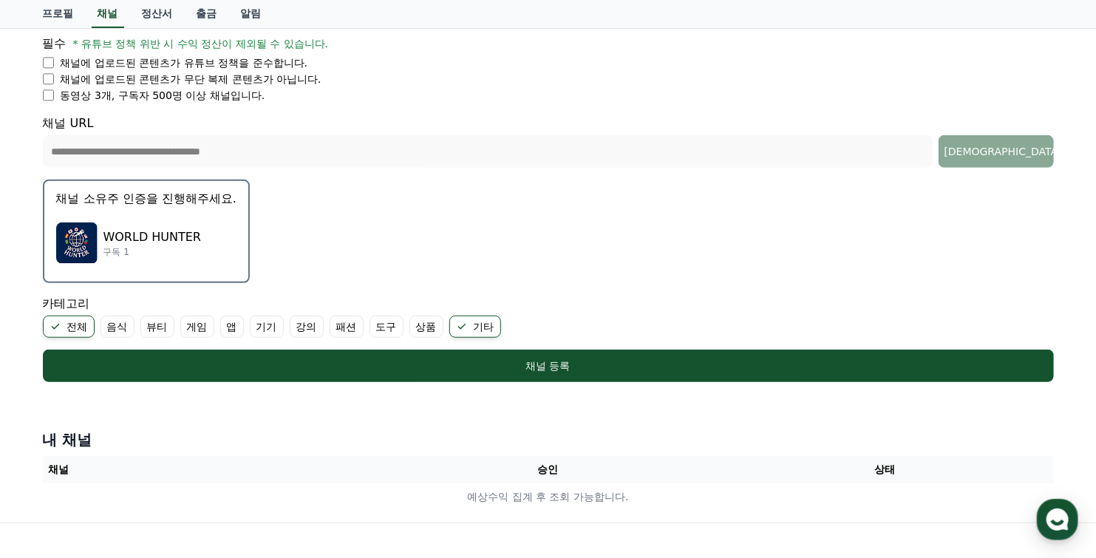
scroll to position [260, 0]
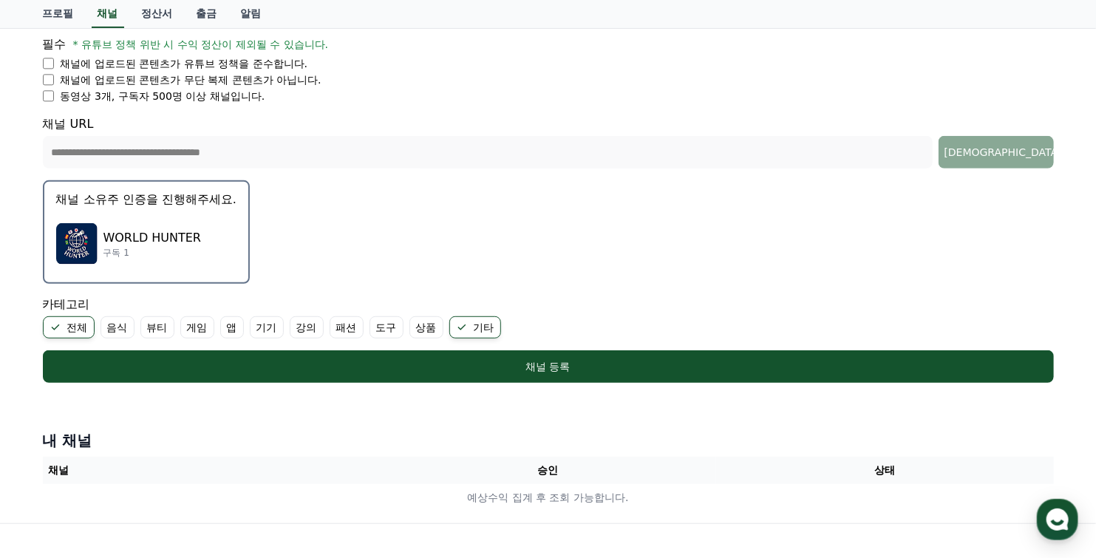
click at [480, 324] on label "기타" at bounding box center [475, 327] width 52 height 22
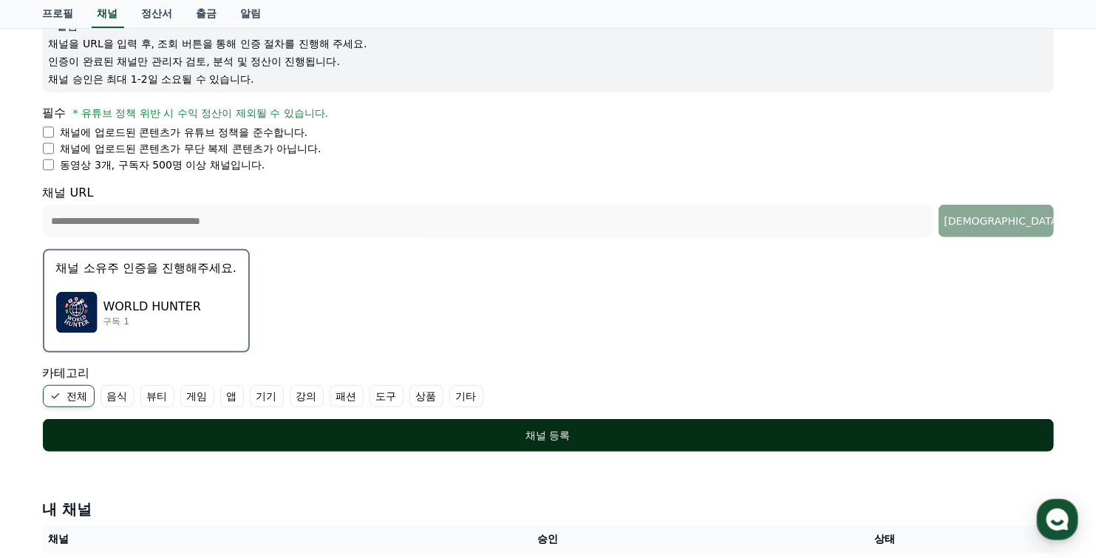
scroll to position [222, 0]
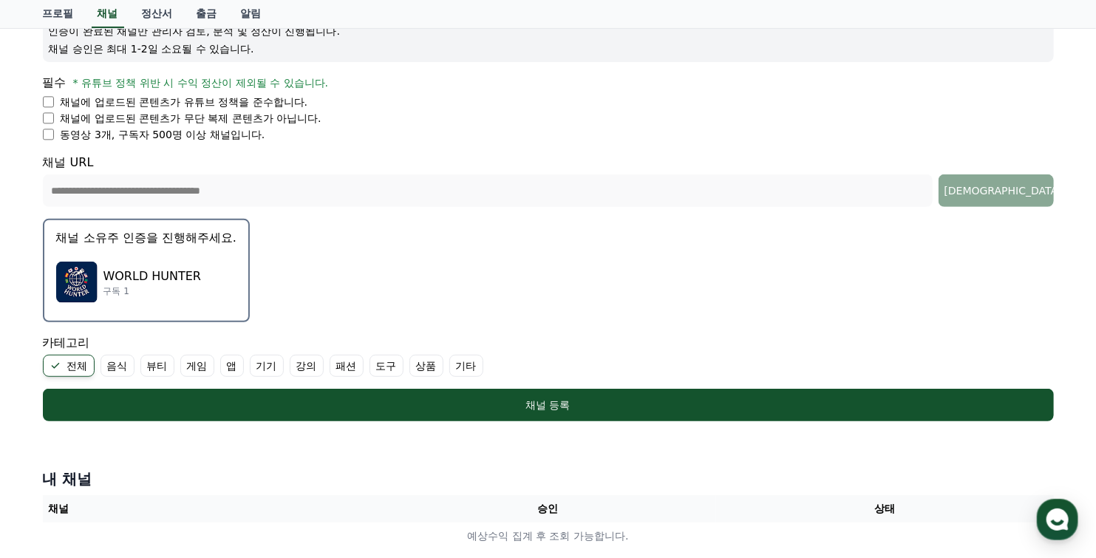
click at [85, 285] on img "button" at bounding box center [76, 282] width 41 height 41
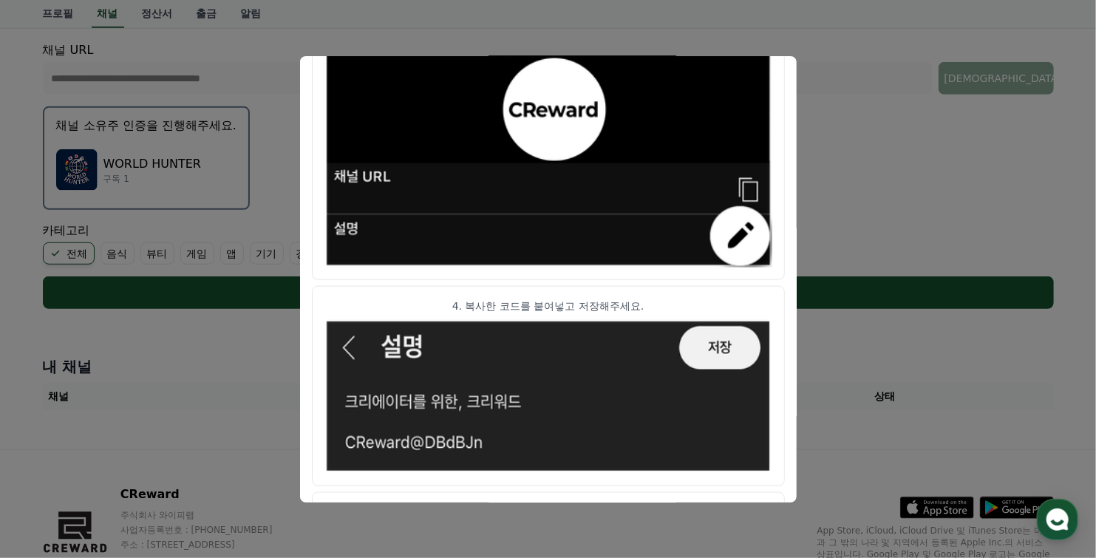
scroll to position [827, 0]
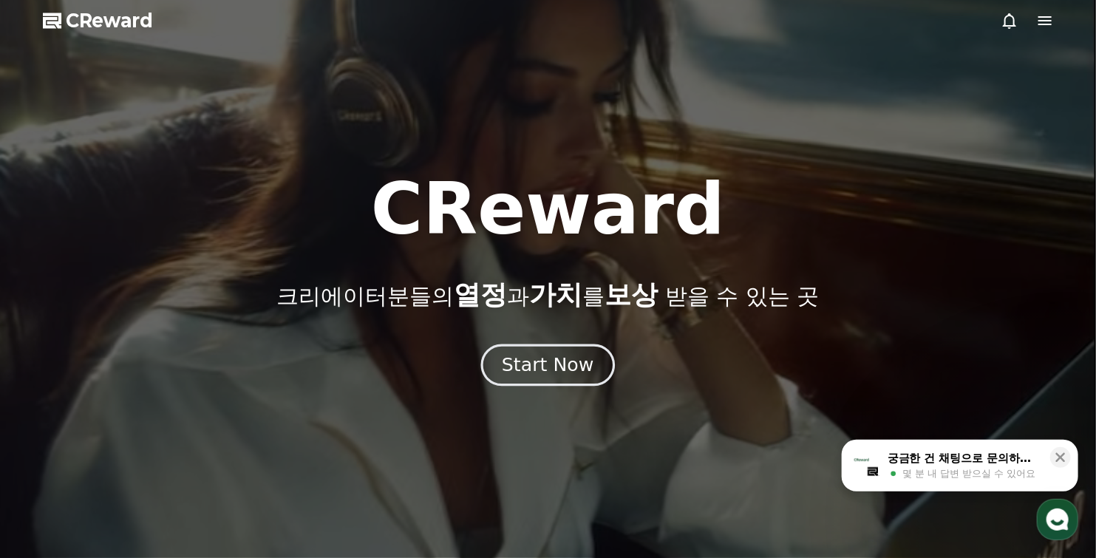
click at [535, 359] on div "Start Now" at bounding box center [548, 364] width 92 height 25
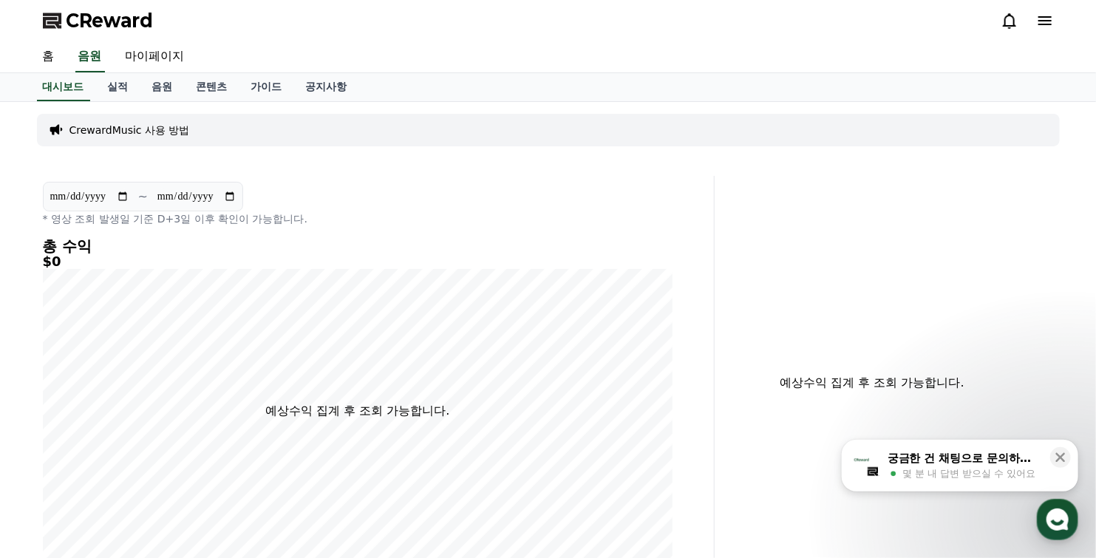
click at [1046, 24] on icon at bounding box center [1044, 20] width 13 height 9
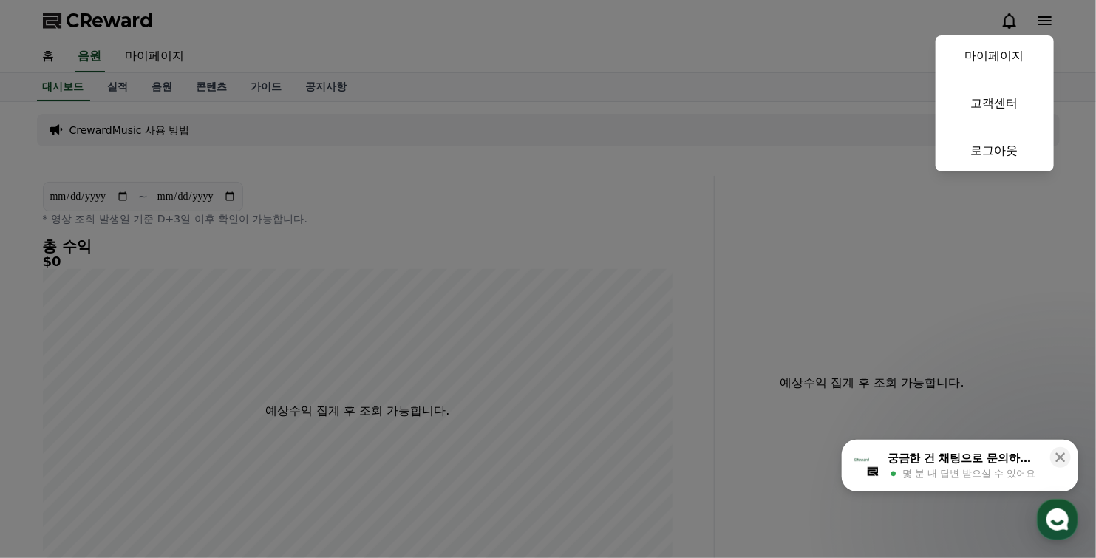
click at [561, 140] on button "close" at bounding box center [548, 279] width 1096 height 558
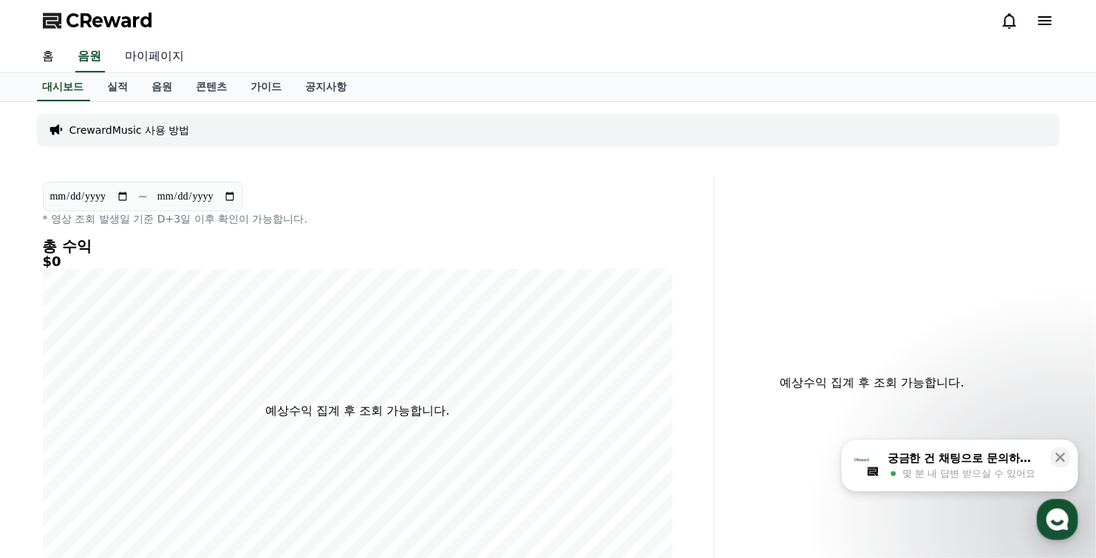
click at [154, 54] on link "마이페이지" at bounding box center [155, 56] width 83 height 31
select select "**********"
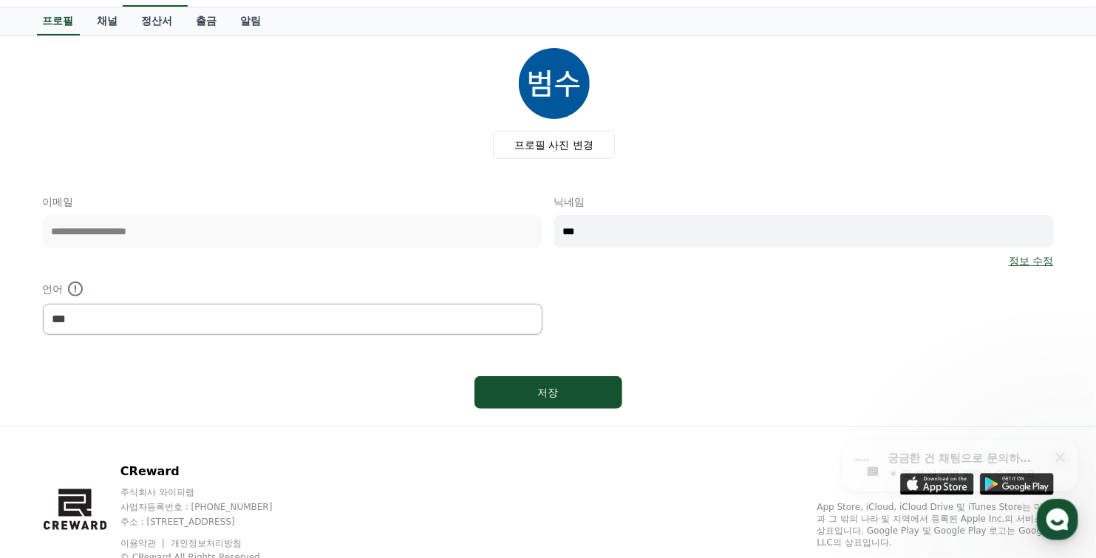
scroll to position [117, 0]
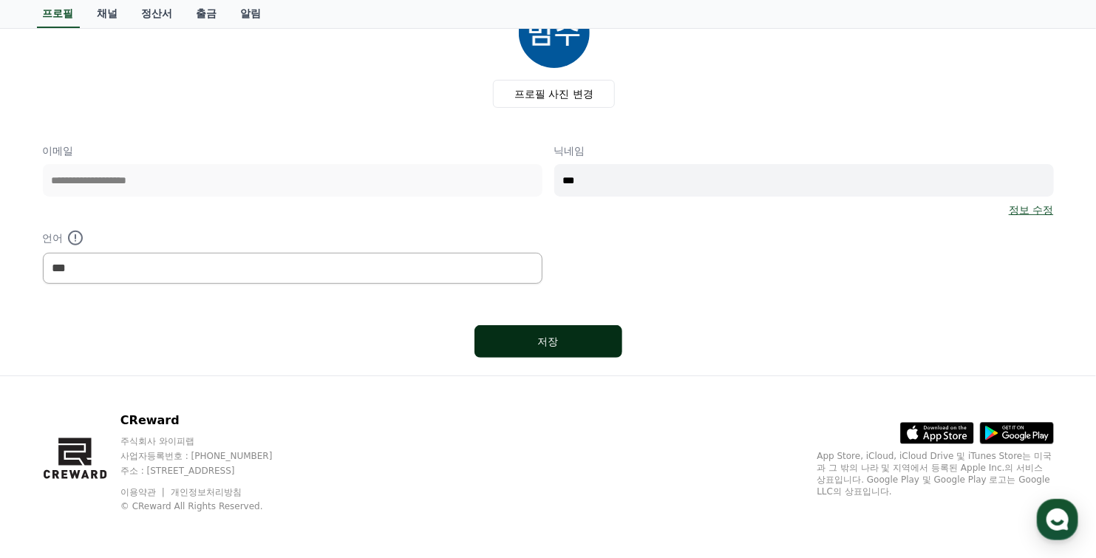
click at [514, 344] on div "저장" at bounding box center [548, 341] width 89 height 15
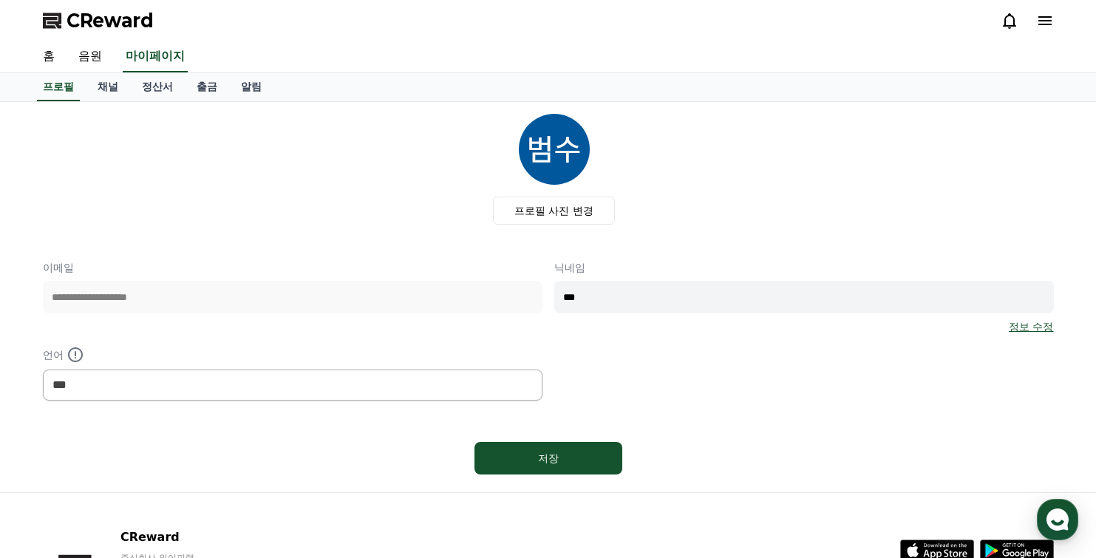
select select "**********"
click at [105, 90] on link "채널" at bounding box center [108, 87] width 44 height 28
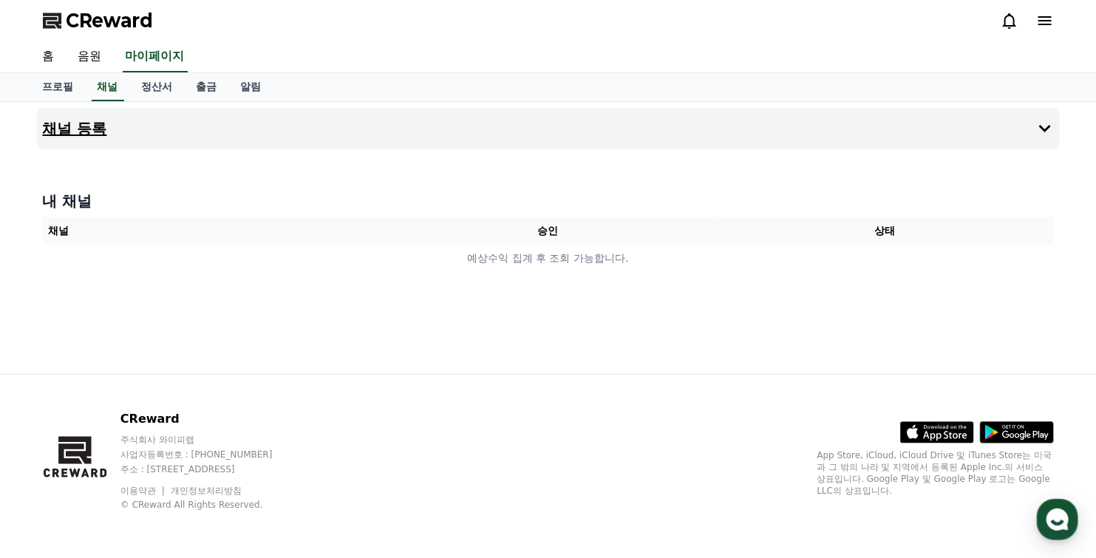
click at [129, 134] on button "채널 등록" at bounding box center [548, 128] width 1022 height 41
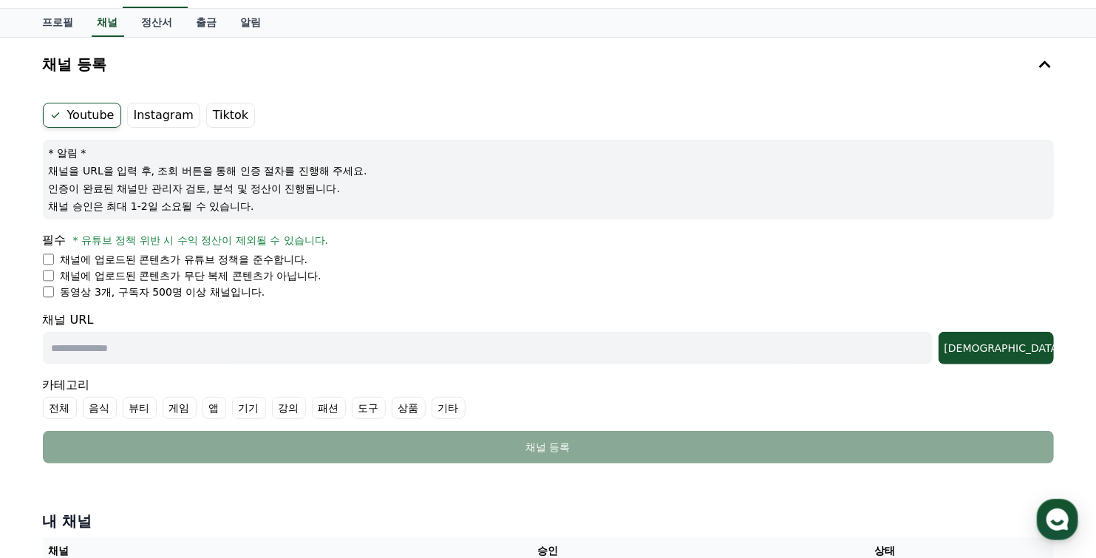
scroll to position [74, 0]
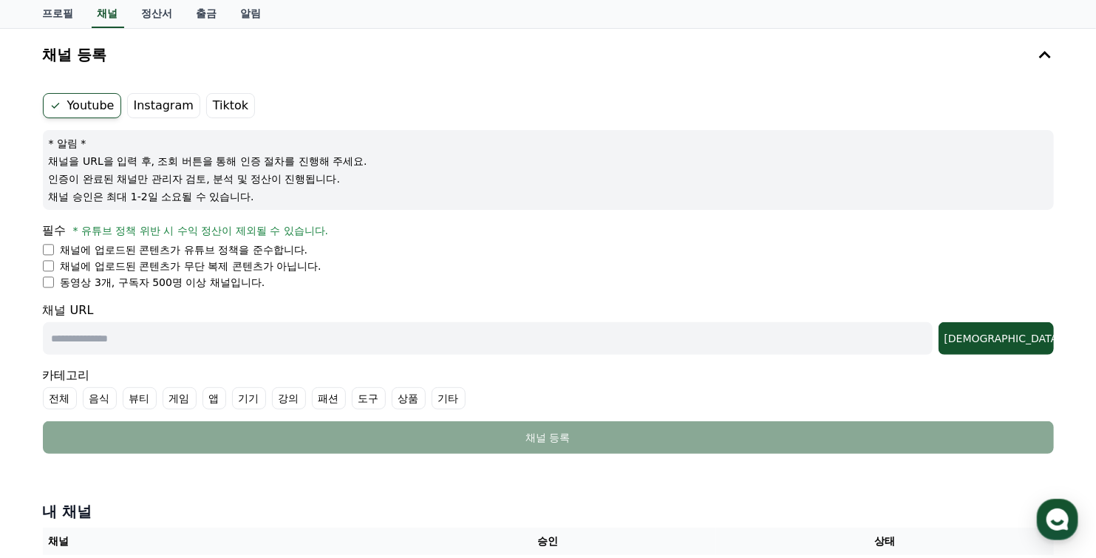
click at [132, 338] on input "text" at bounding box center [487, 338] width 889 height 33
type input "**********"
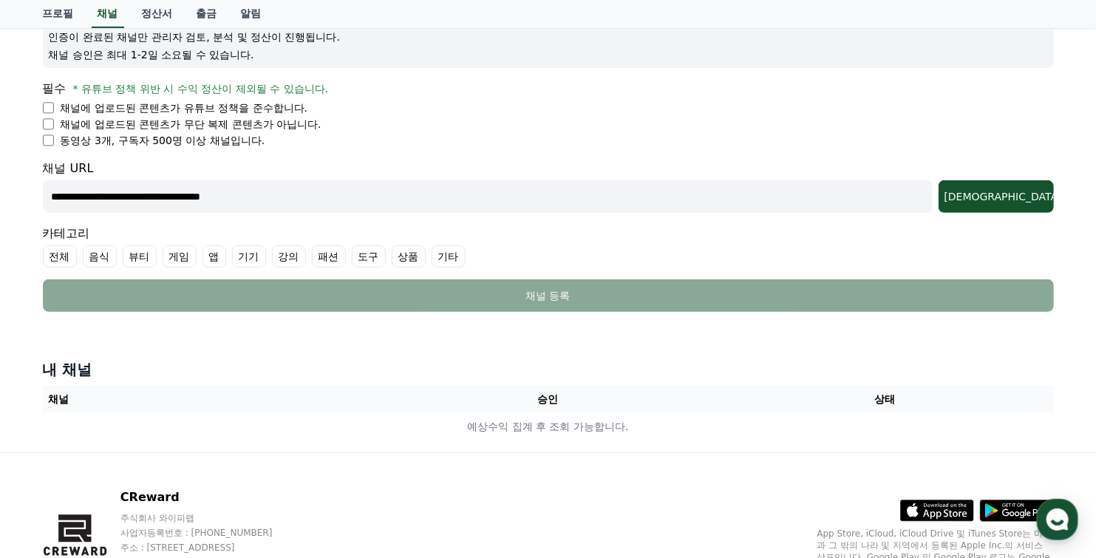
scroll to position [222, 0]
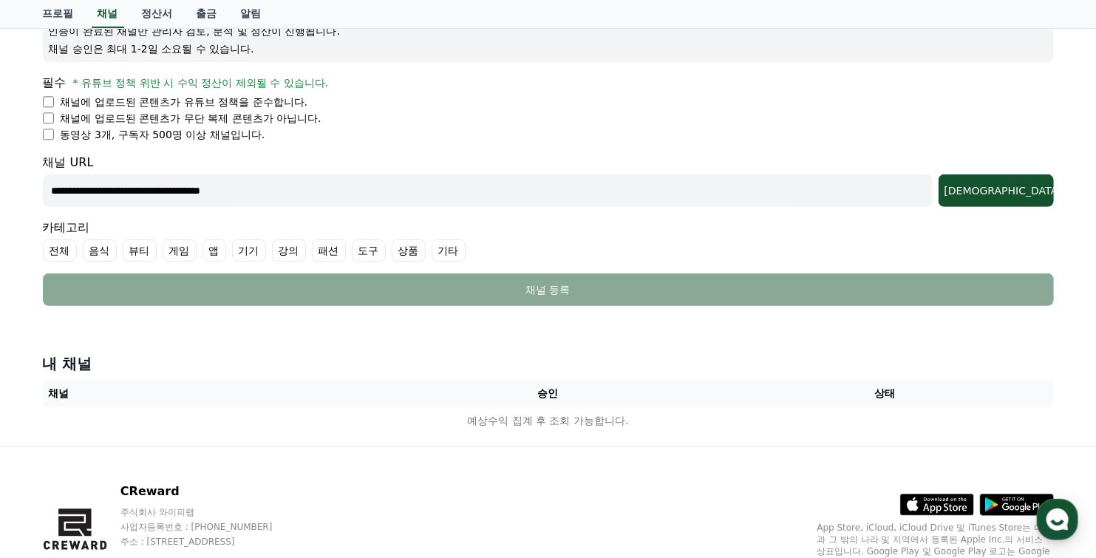
click at [55, 249] on label "전체" at bounding box center [60, 250] width 34 height 22
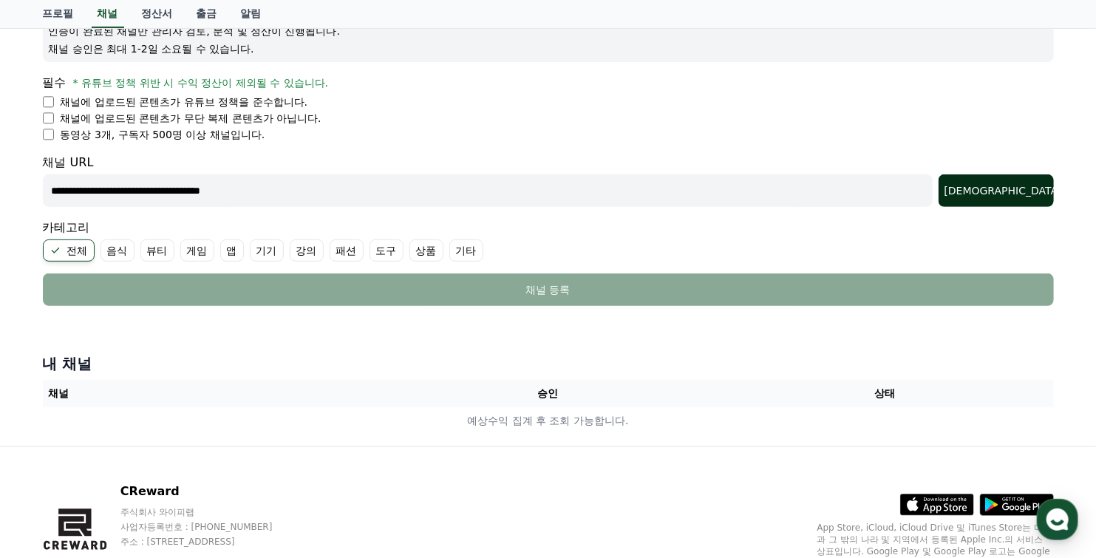
click at [1026, 189] on div "[DEMOGRAPHIC_DATA]" at bounding box center [995, 190] width 103 height 15
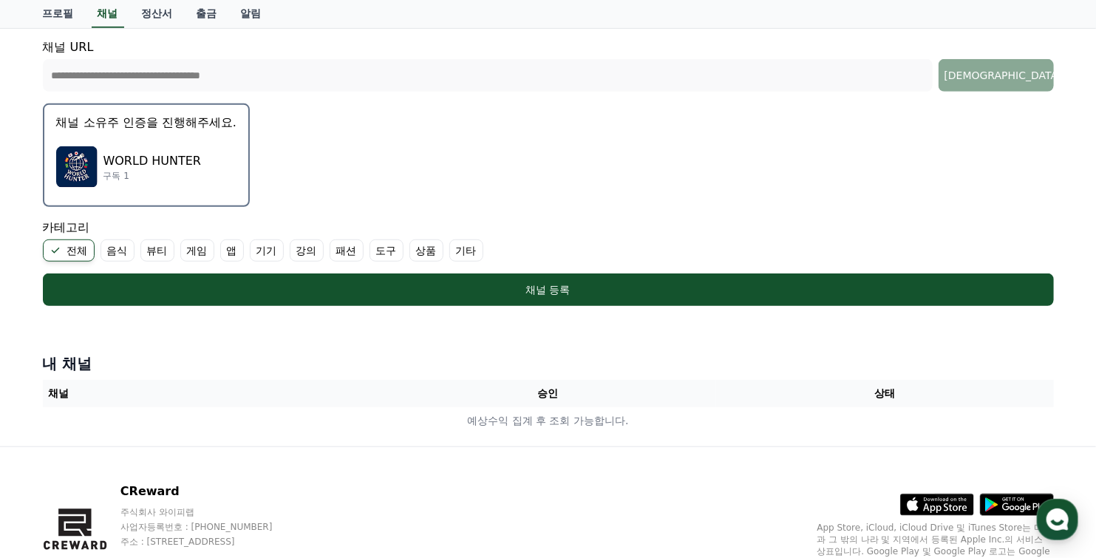
scroll to position [334, 0]
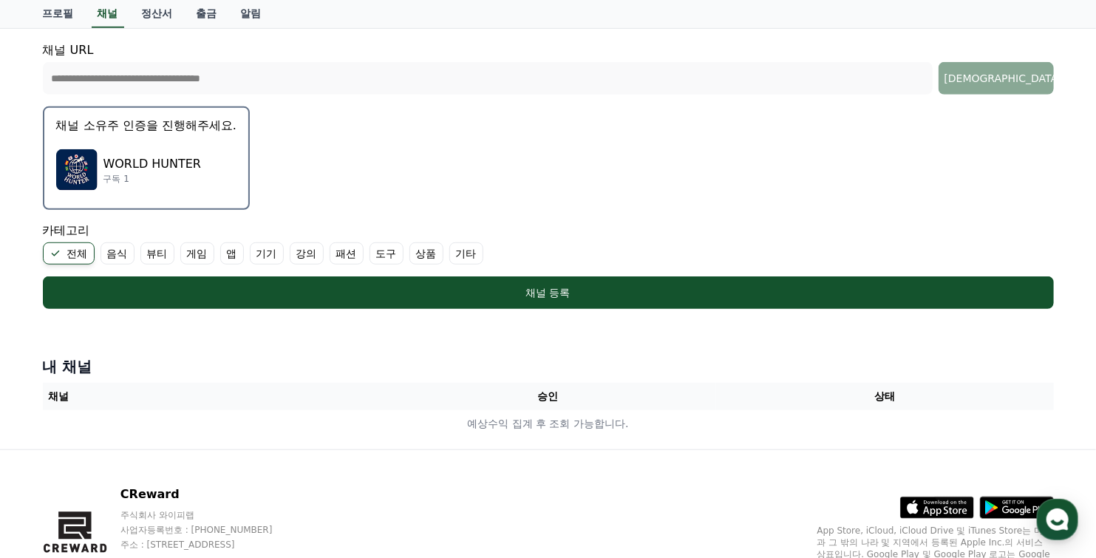
click at [156, 165] on p "WORLD HUNTER" at bounding box center [152, 164] width 98 height 18
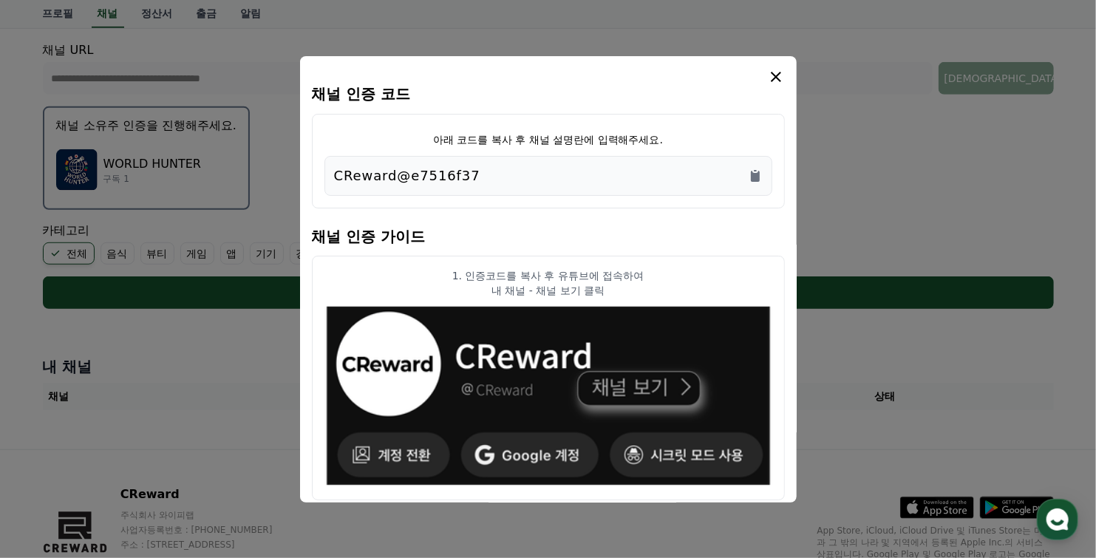
drag, startPoint x: 482, startPoint y: 173, endPoint x: 445, endPoint y: 177, distance: 37.2
click at [445, 177] on div "CReward@e7516f37" at bounding box center [548, 175] width 428 height 21
click at [759, 180] on icon "Copy to clipboard" at bounding box center [755, 176] width 9 height 11
click at [422, 215] on h4 "채널 인증 가이드" at bounding box center [548, 234] width 473 height 41
click at [755, 177] on icon "Copy to clipboard" at bounding box center [755, 176] width 9 height 11
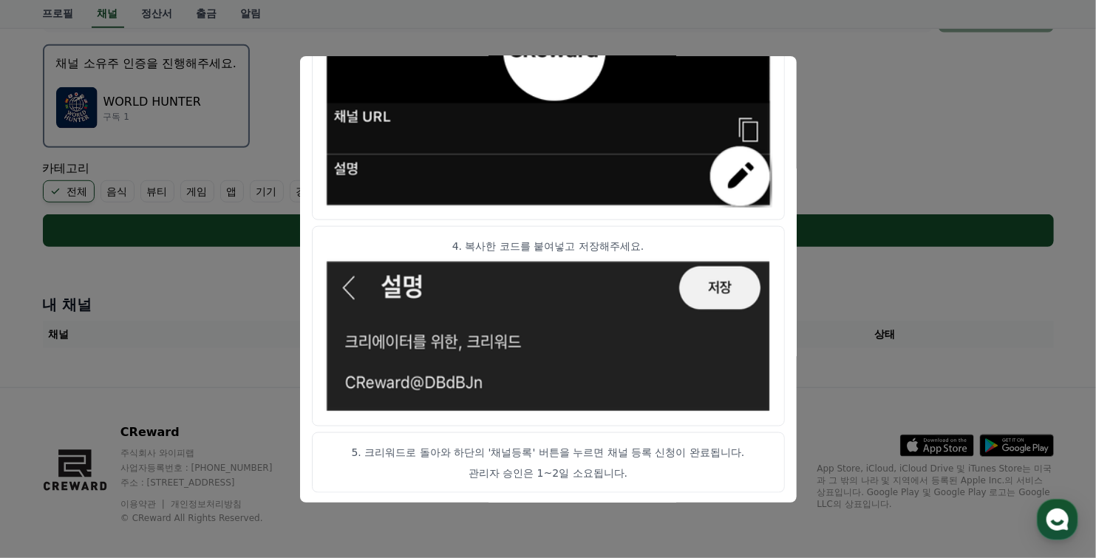
scroll to position [408, 0]
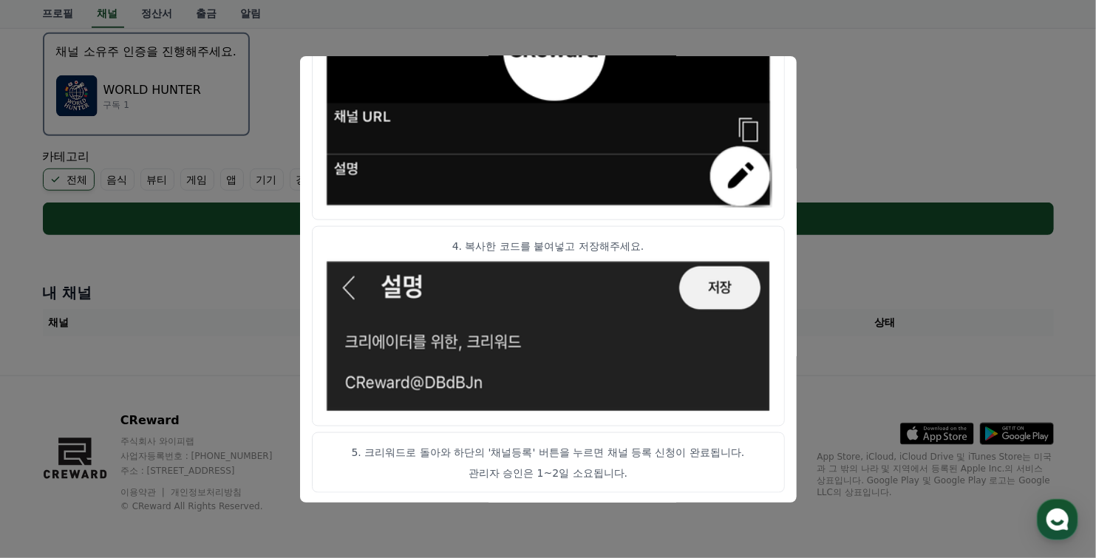
click at [262, 49] on button "close modal" at bounding box center [548, 279] width 1096 height 558
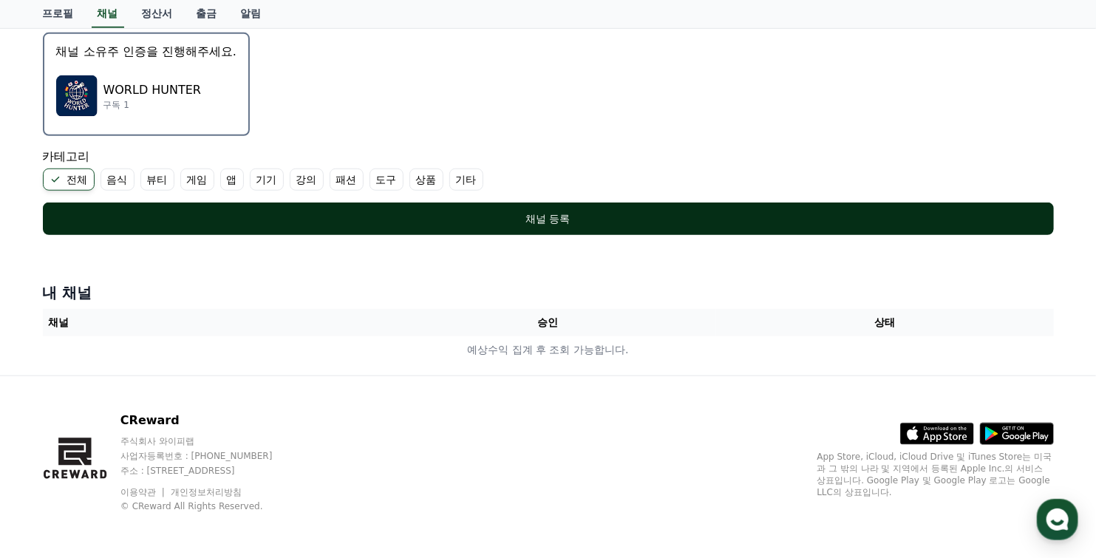
click at [380, 207] on button "채널 등록" at bounding box center [548, 218] width 1011 height 33
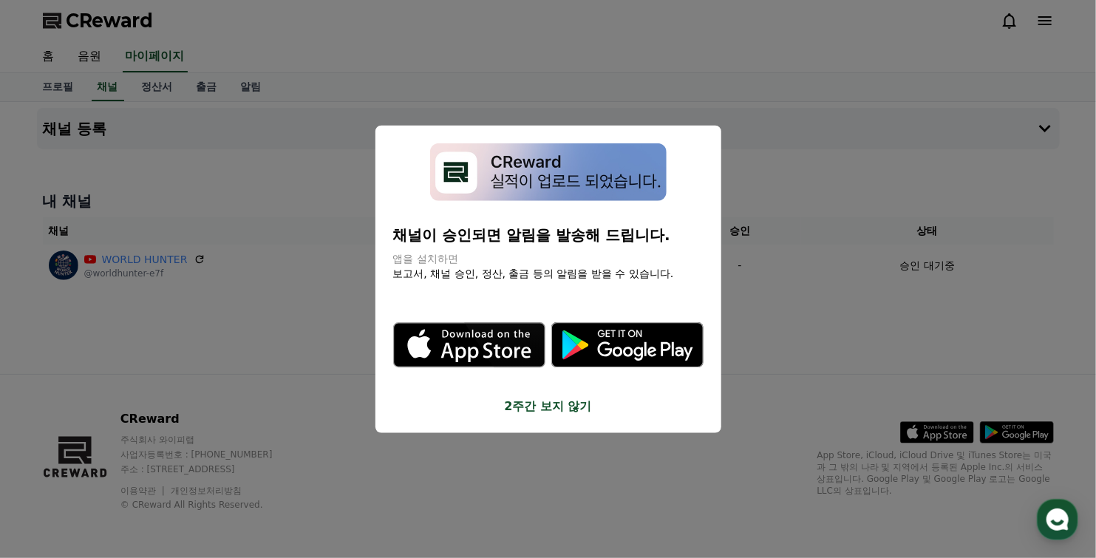
click at [551, 418] on div "채널이 승인되면 알림을 발송해 드립니다. 앱을 설치하면 보고서, 채널 승인, 정산, 출금 등의 알림을 받을 수 있습니다. .st0 { fill…" at bounding box center [548, 279] width 346 height 308
click at [552, 409] on button "2주간 보지 않기" at bounding box center [548, 406] width 310 height 18
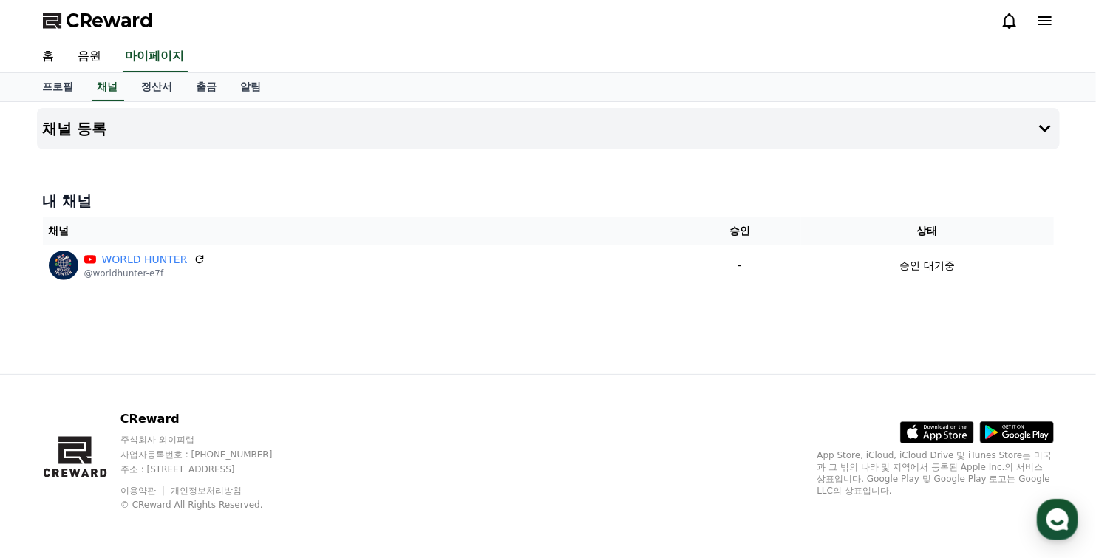
click at [549, 409] on div "CReward 주식회사 와이피랩 사업자등록번호 : [PHONE_NUMBER] 주소 : [STREET_ADDRESS] 이용약관 개인정보처리방침 …" at bounding box center [548, 466] width 1034 height 183
click at [47, 58] on link "홈" at bounding box center [48, 56] width 35 height 31
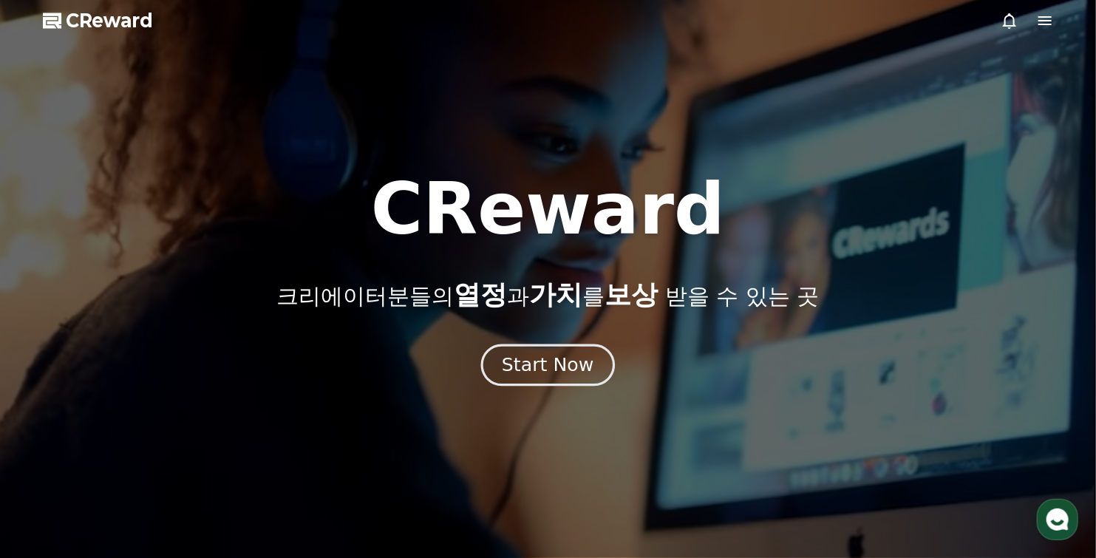
click at [547, 363] on div "Start Now" at bounding box center [548, 364] width 92 height 25
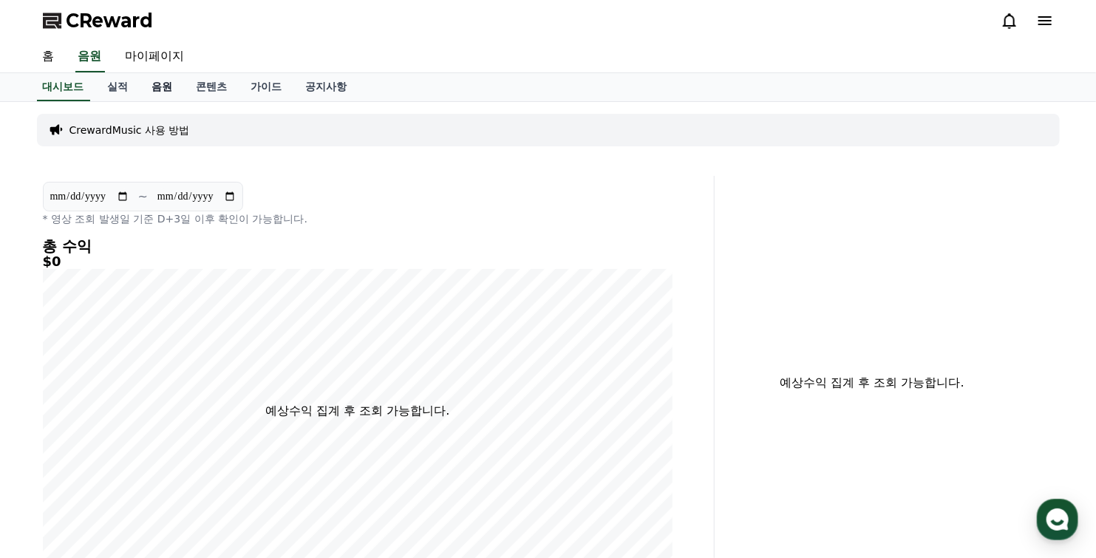
click at [161, 88] on link "음원" at bounding box center [162, 87] width 44 height 28
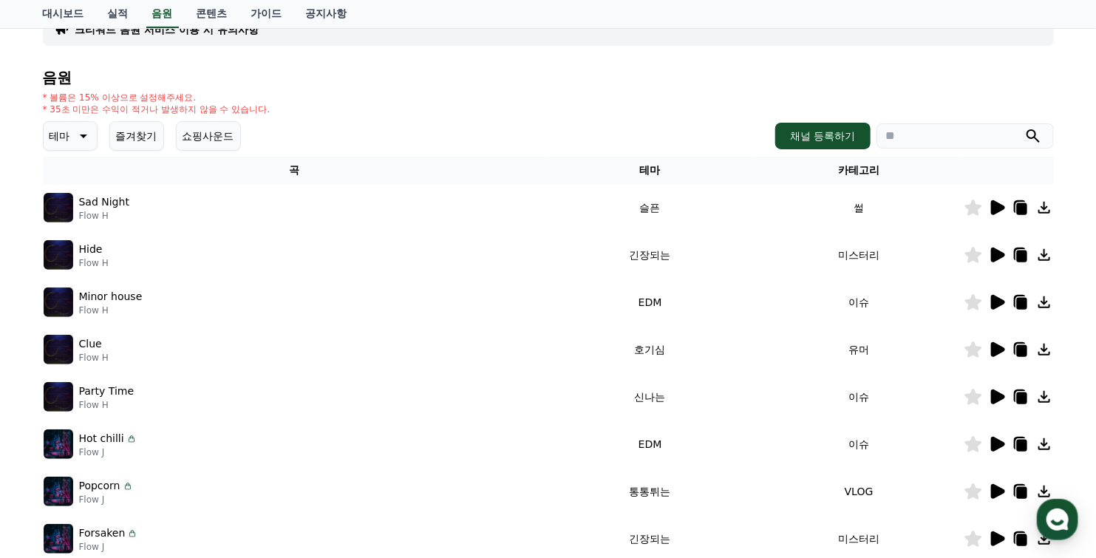
scroll to position [148, 0]
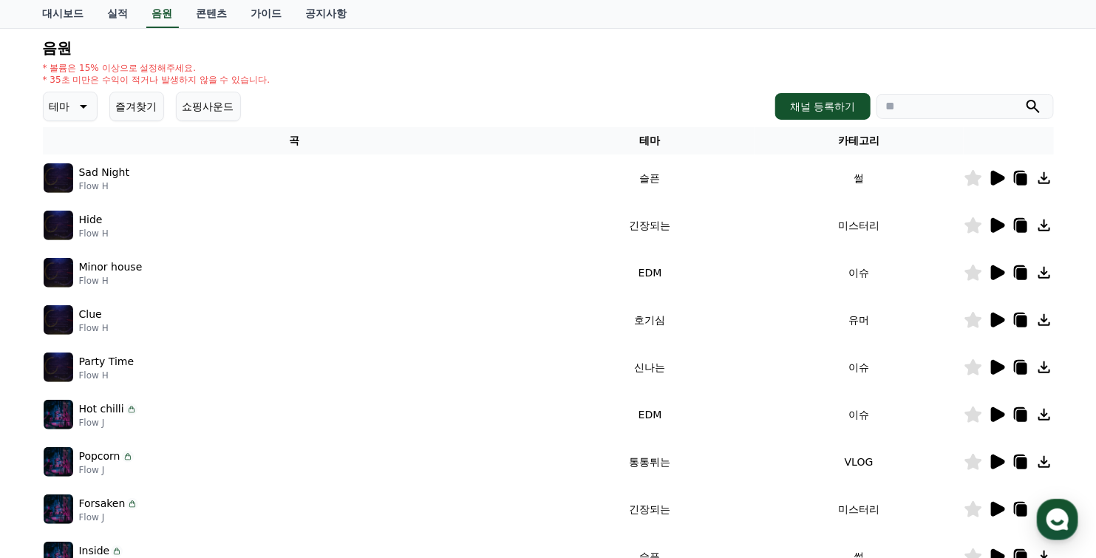
click at [1045, 461] on icon at bounding box center [1044, 462] width 12 height 12
